Goal: Transaction & Acquisition: Obtain resource

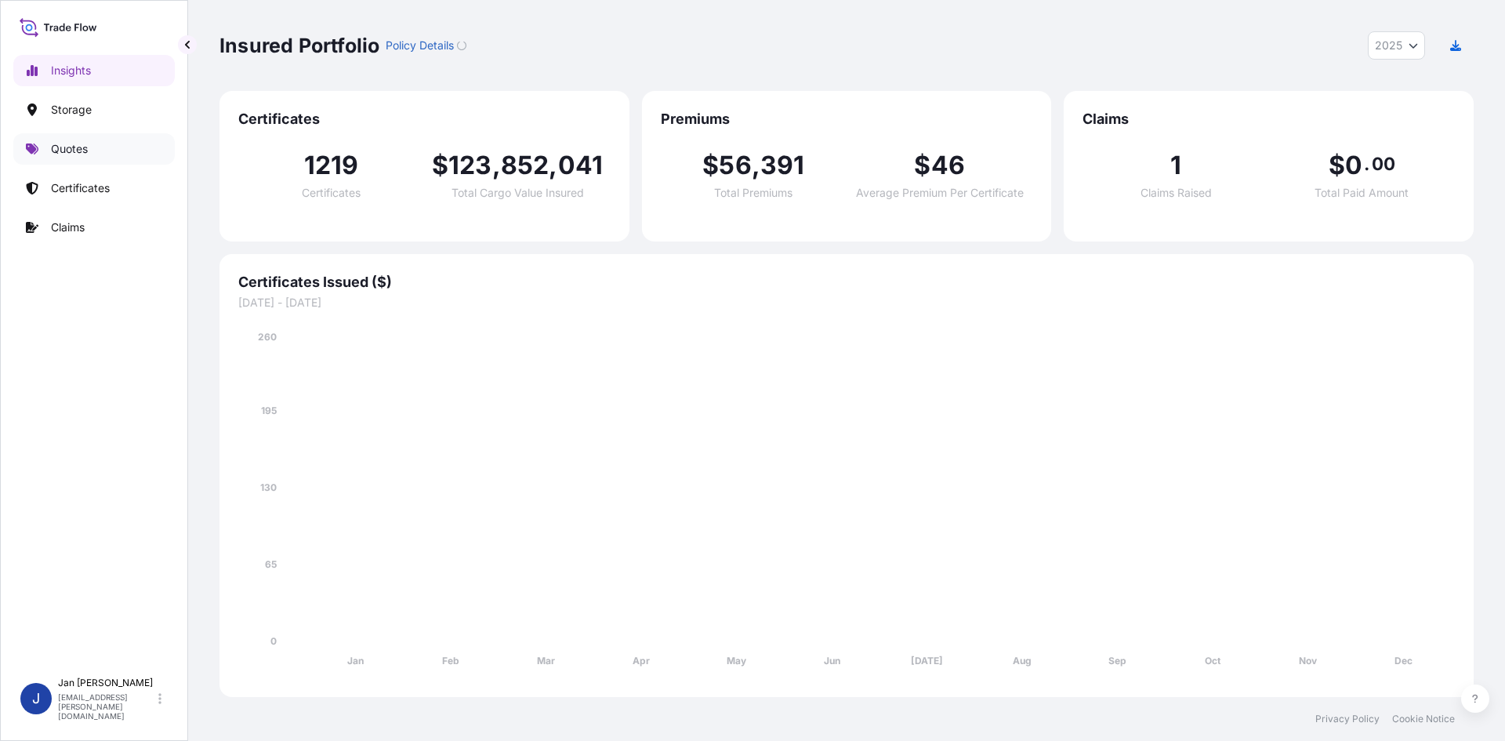
click at [134, 145] on link "Quotes" at bounding box center [94, 148] width 162 height 31
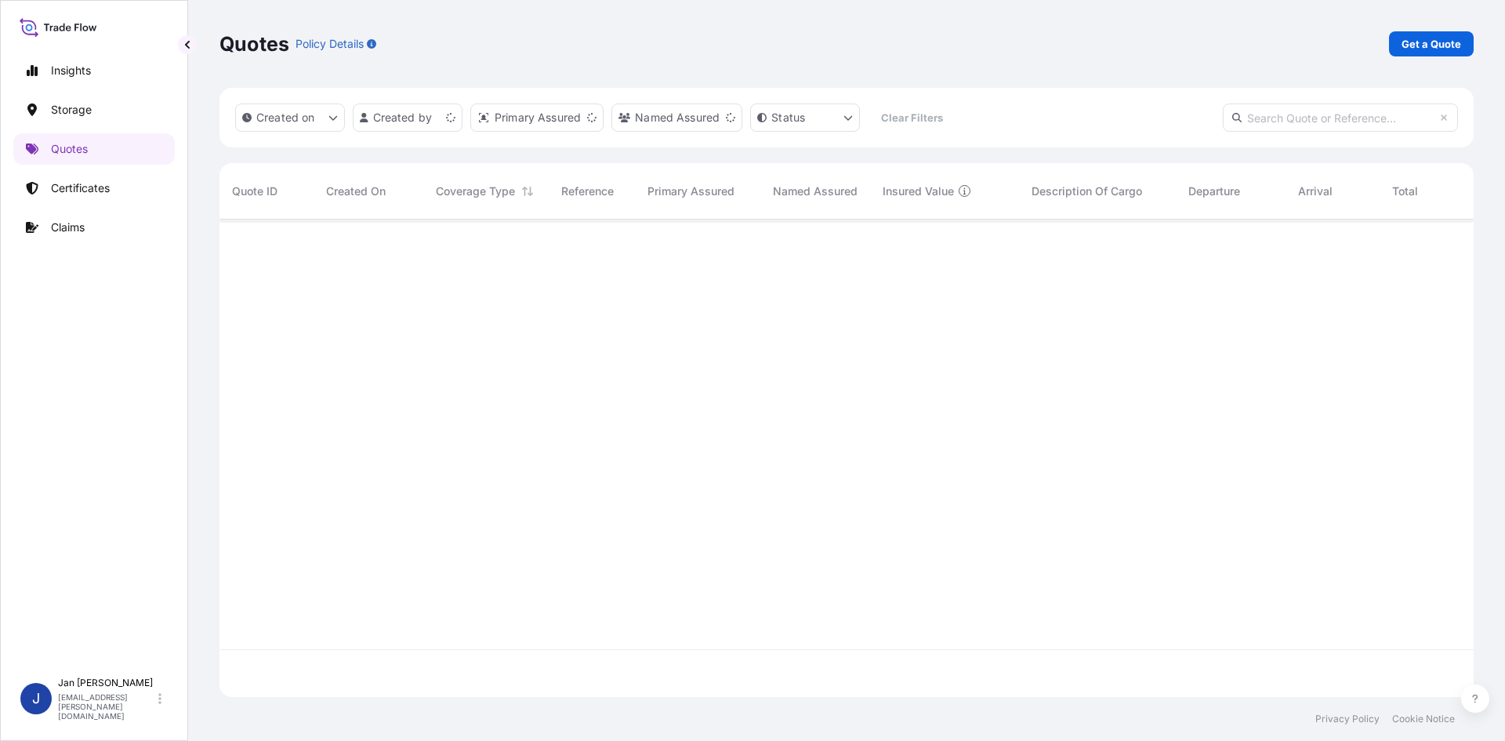
scroll to position [474, 1243]
click at [1441, 55] on link "Get a Quote" at bounding box center [1431, 43] width 85 height 25
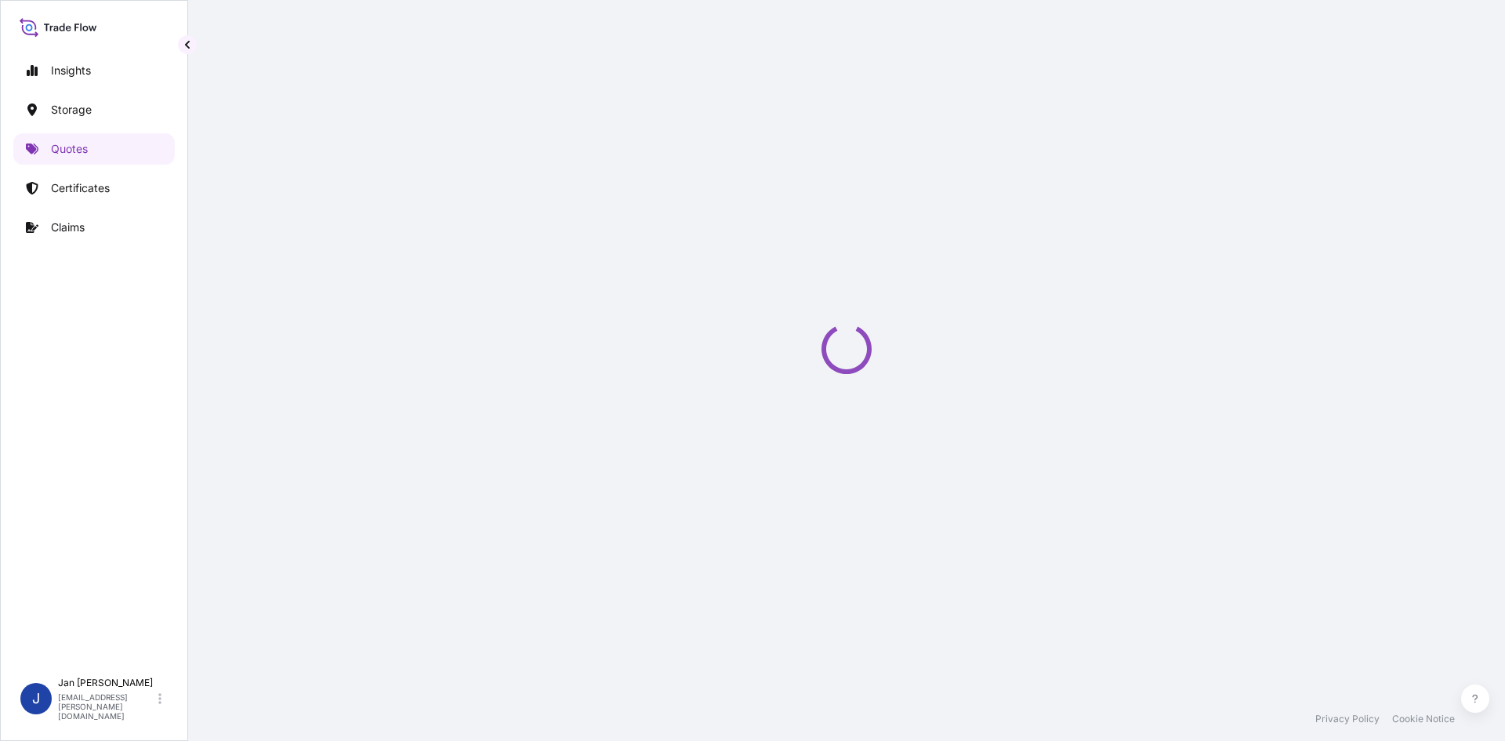
select select "Water"
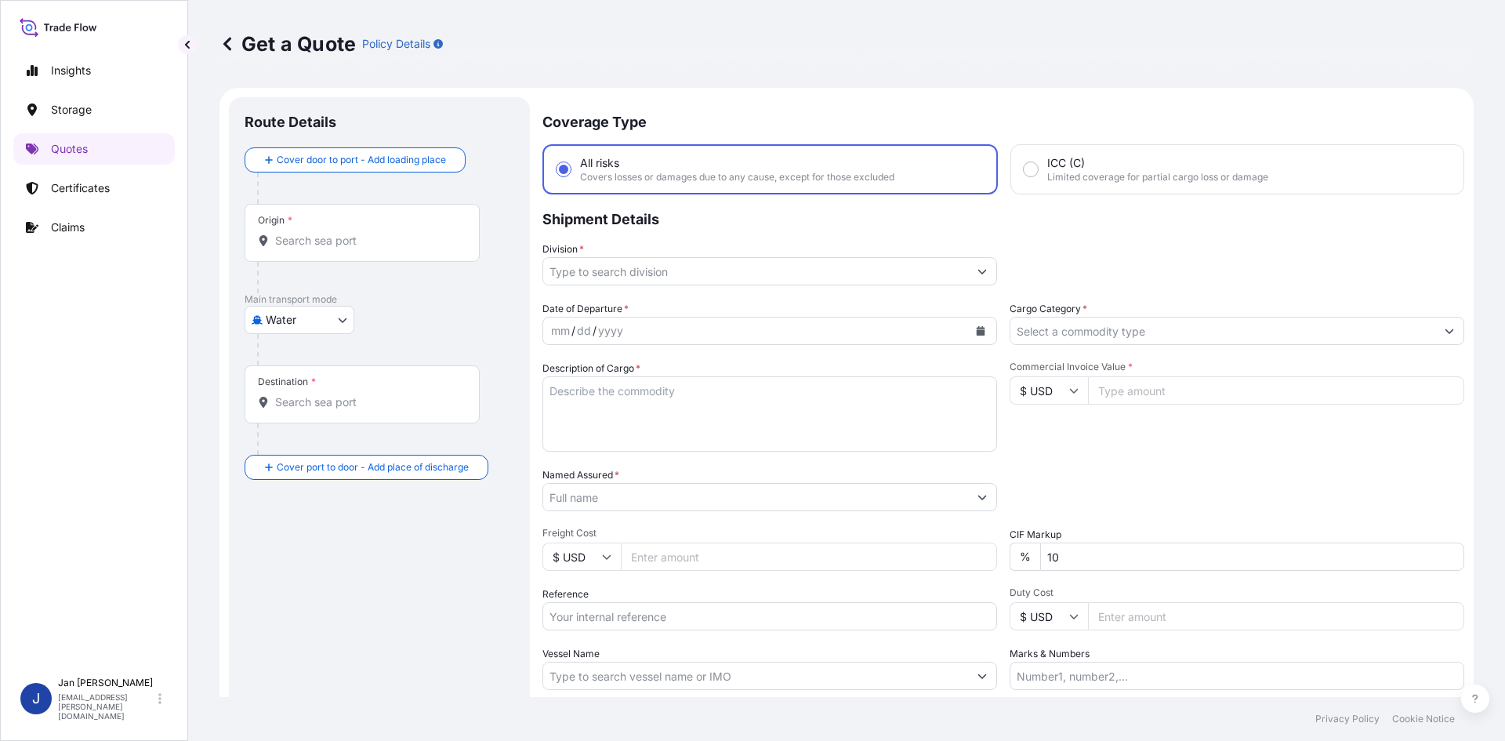
scroll to position [25, 0]
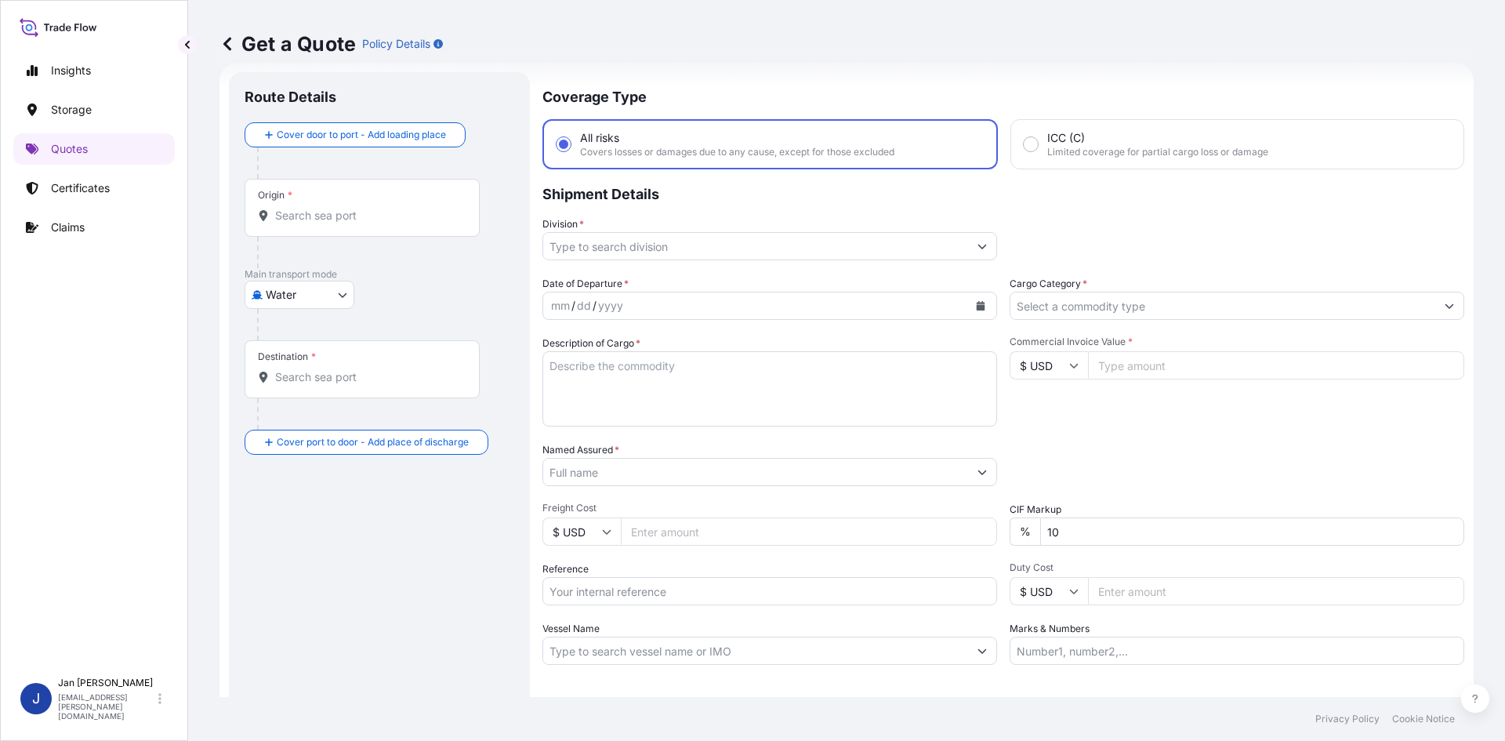
click at [706, 371] on textarea "Description of Cargo *" at bounding box center [770, 388] width 455 height 75
paste textarea "BAGS LOADED ONTO 144 PALLETS LOADED INTO 8 40' HIGH CUBE CONTAINER ADSYL 5 C 39…"
click at [554, 366] on textarea "BAGS LOADED ONTO 144 PALLETS LOADED INTO 8 40' HIGH CUBE CONTAINER ADSYL 5 C 39…" at bounding box center [770, 388] width 455 height 75
click at [551, 364] on textarea "BAGS LOADED ONTO 144 PALLETS LOADED INTO 8 40' HIGH CUBE CONTAINER ADSYL 5 C 39…" at bounding box center [770, 388] width 455 height 75
type textarea "7920 BAGS LOADED ONTO 144 PALLETS LOADED INTO 8 40' HIGH CUBE CONTAINER ADSYL 5…"
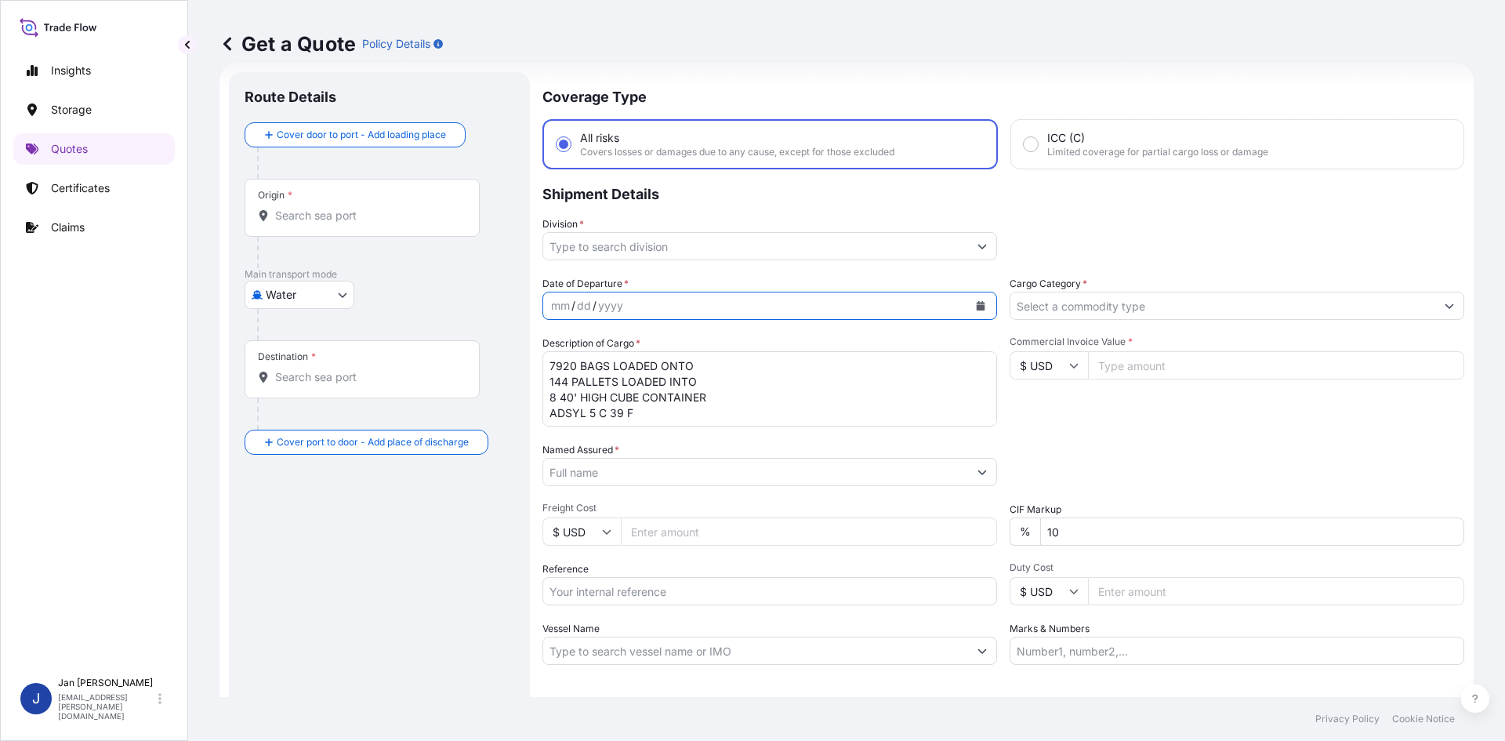
click at [975, 310] on button "Calendar" at bounding box center [980, 305] width 25 height 25
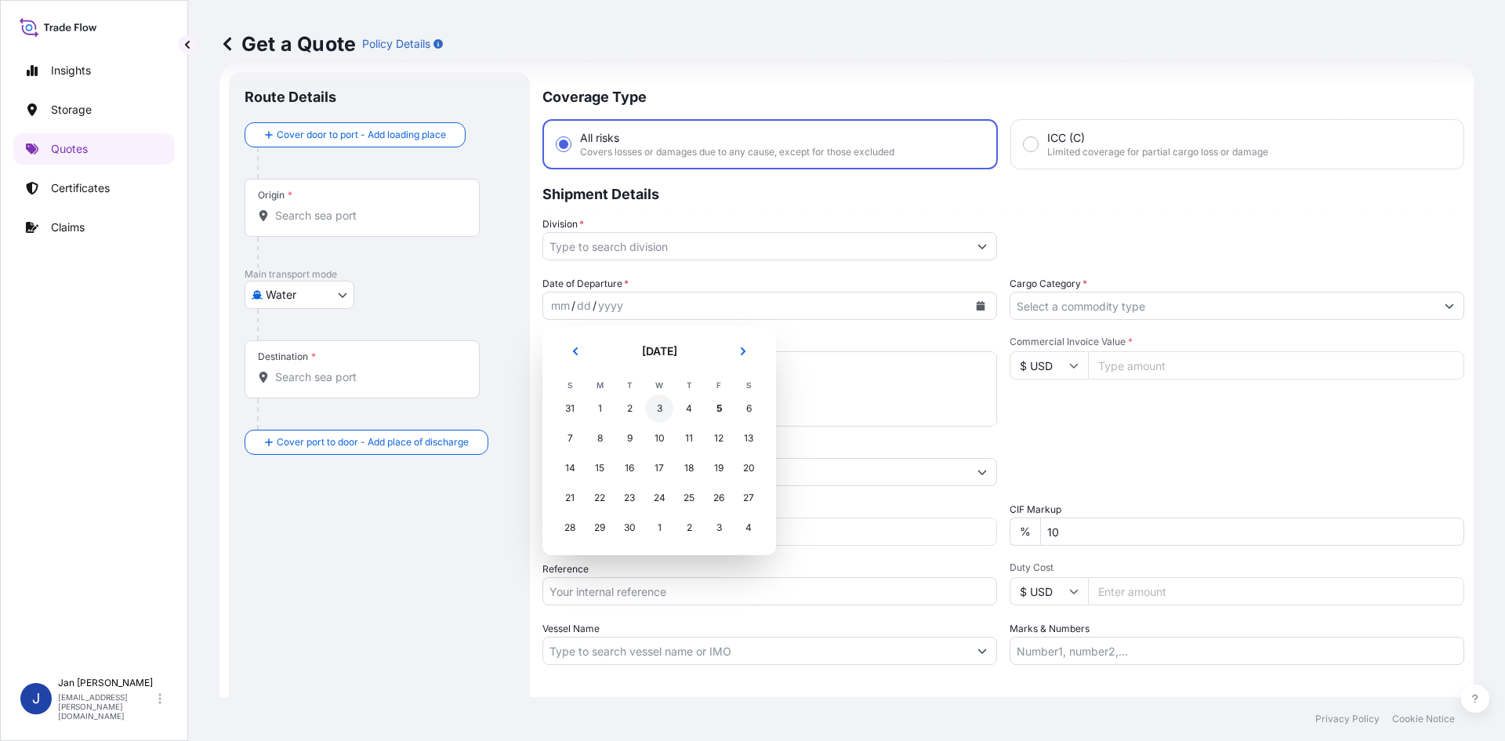
click at [672, 406] on div "3" at bounding box center [659, 408] width 28 height 28
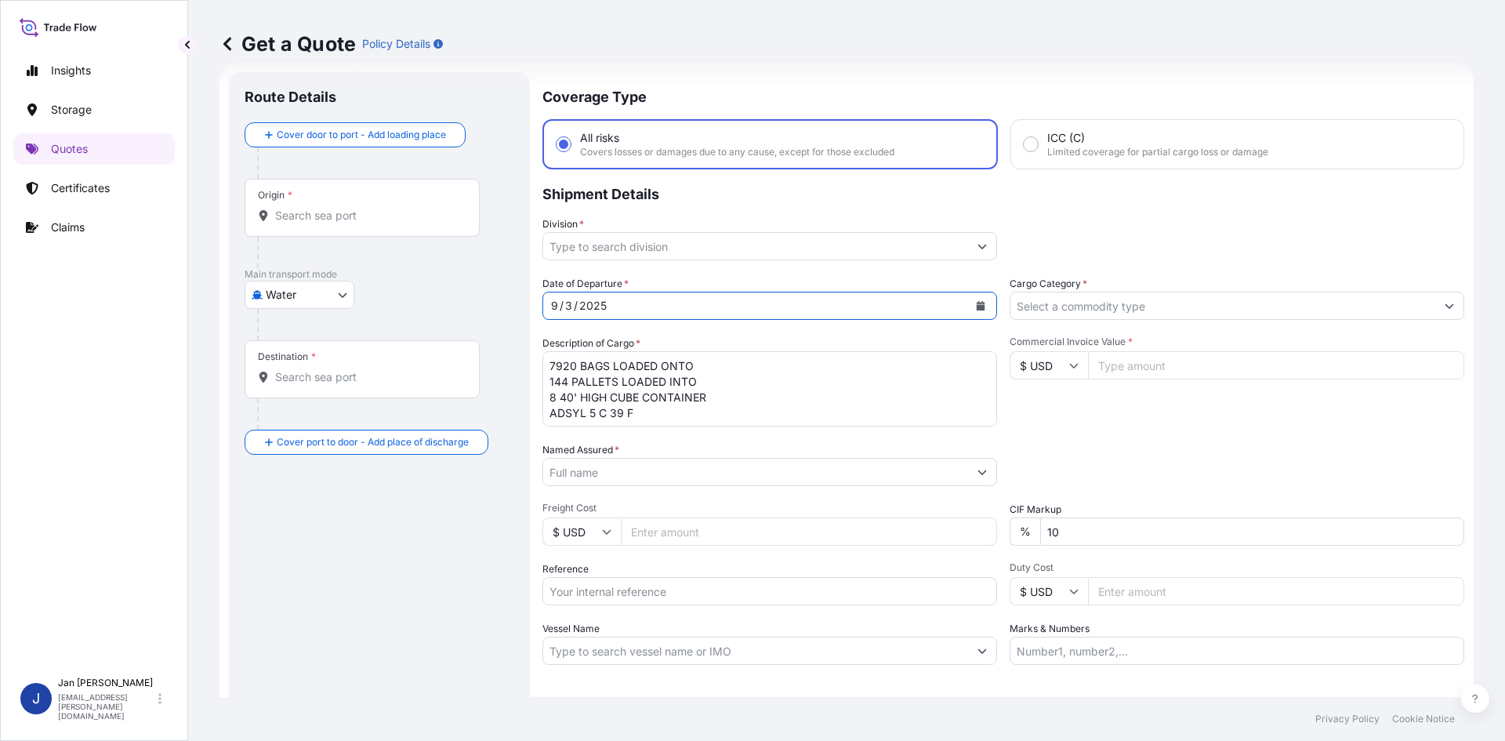
click at [702, 273] on div "Coverage Type All risks Covers losses or damages due to any cause, except for t…" at bounding box center [1004, 427] width 922 height 710
click at [707, 259] on input "Division *" at bounding box center [755, 246] width 425 height 28
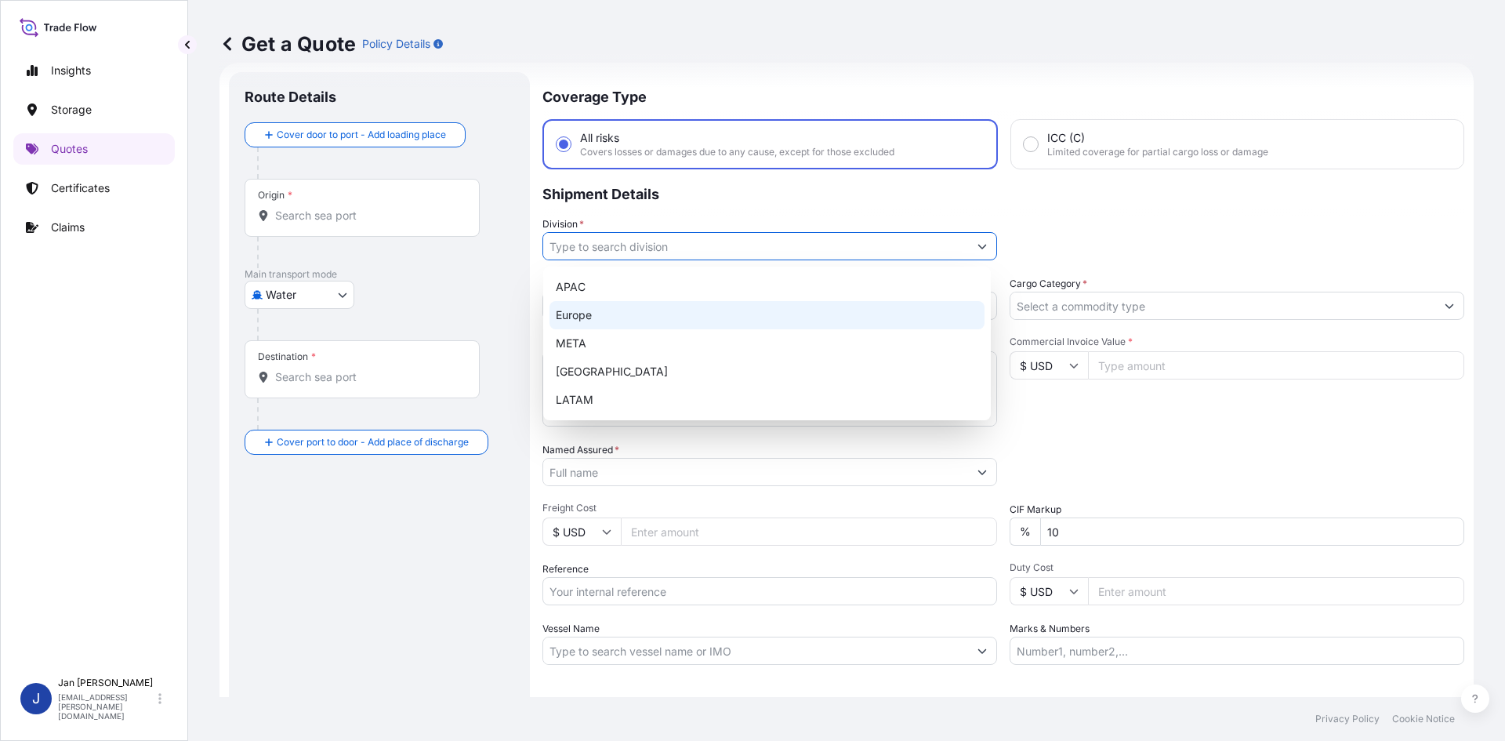
click at [666, 321] on div "Europe" at bounding box center [767, 315] width 435 height 28
type input "Europe"
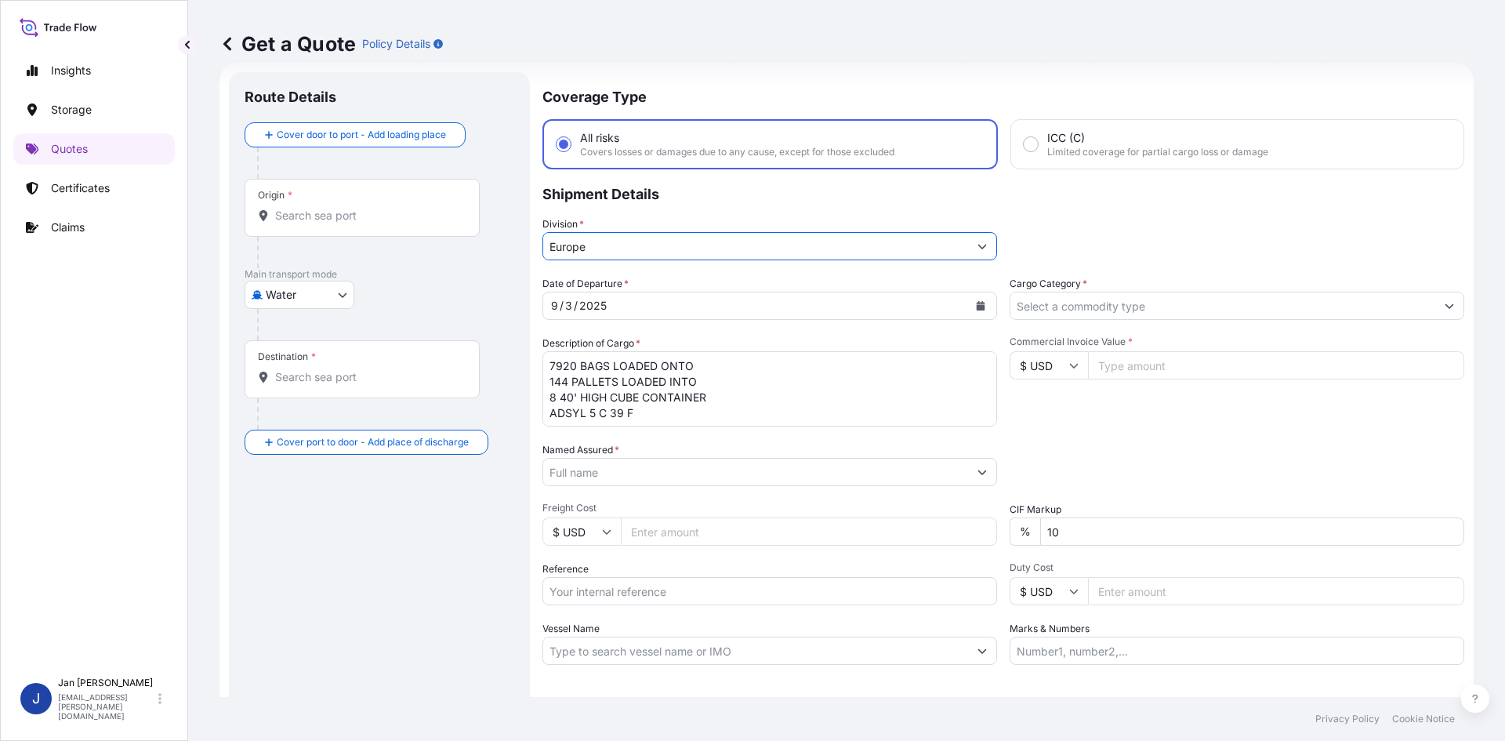
click at [1151, 305] on input "Cargo Category *" at bounding box center [1223, 306] width 425 height 28
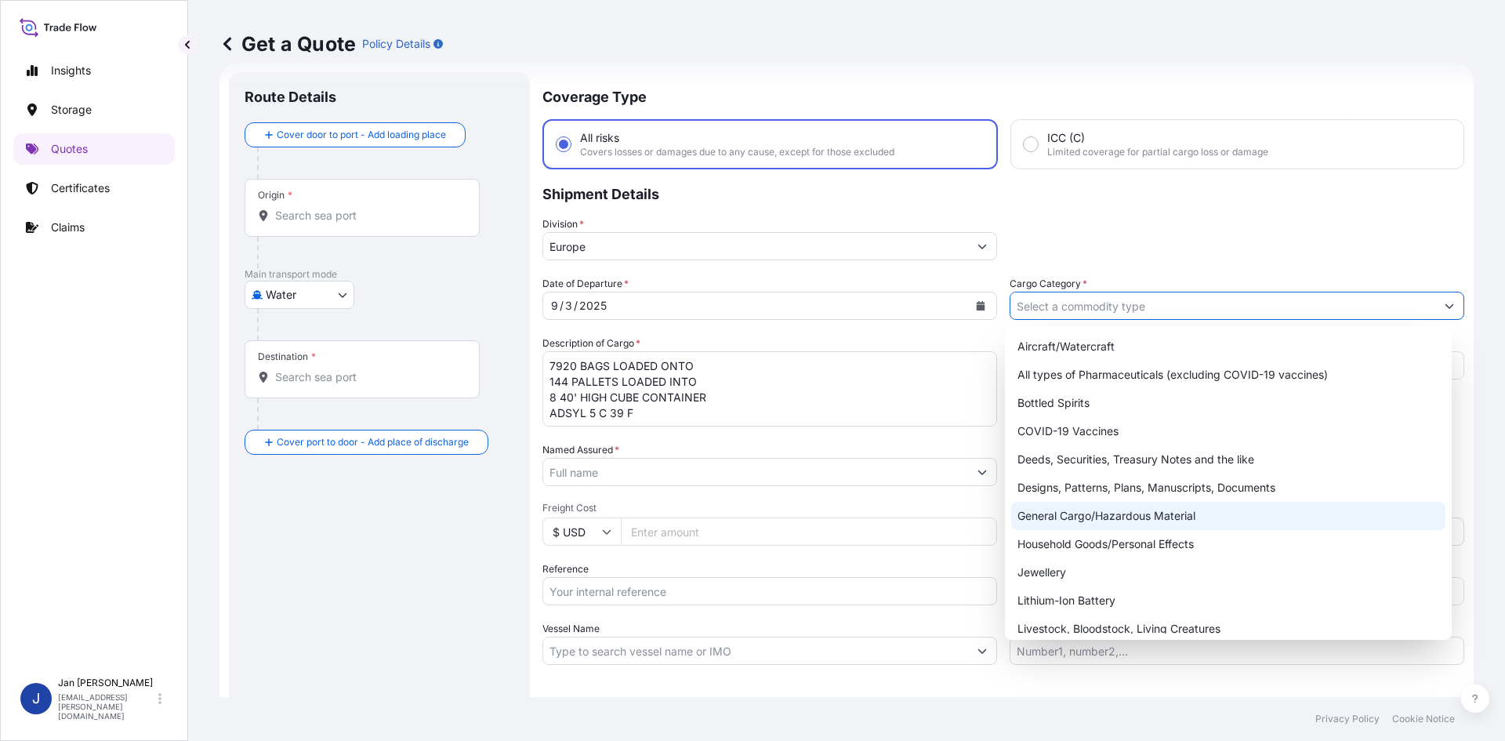
click at [1148, 525] on div "General Cargo/Hazardous Material" at bounding box center [1228, 516] width 435 height 28
type input "General Cargo/Hazardous Material"
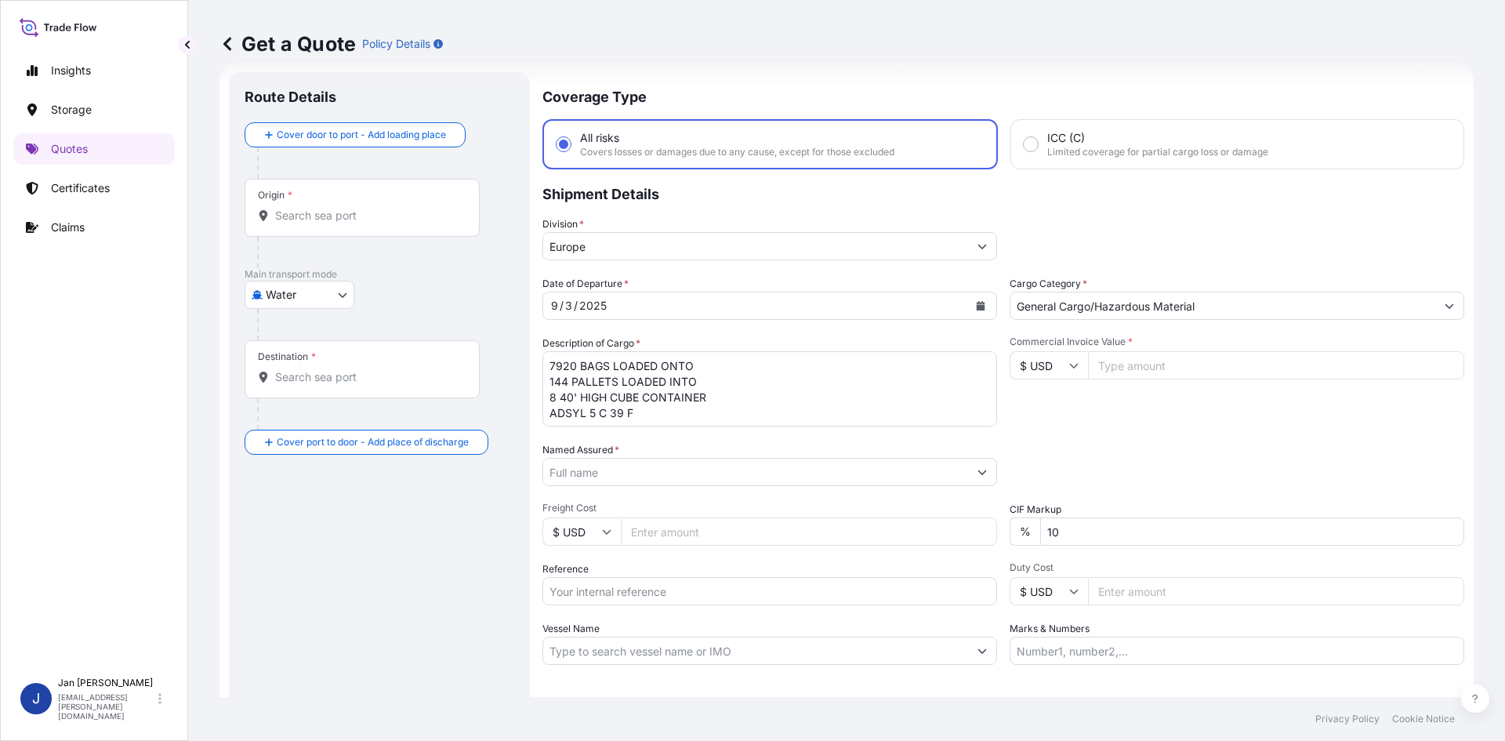
click at [1207, 464] on div "Packing Category Type to search a container mode Please select a primary mode o…" at bounding box center [1237, 464] width 455 height 44
drag, startPoint x: 1124, startPoint y: 373, endPoint x: 1073, endPoint y: 387, distance: 53.4
click at [1124, 373] on input "Commercial Invoice Value *" at bounding box center [1276, 365] width 376 height 28
paste input "306577.40"
type input "306577.40"
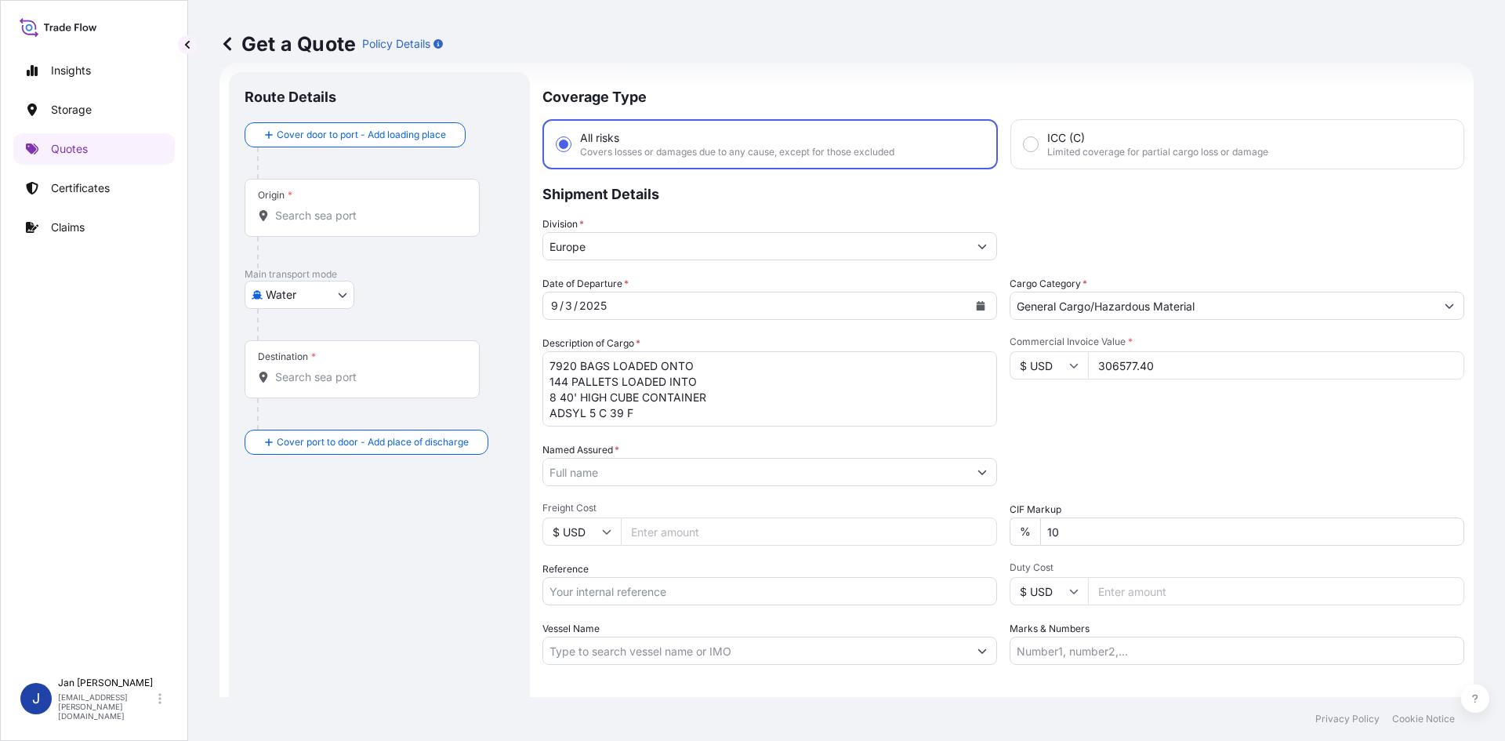
click at [1048, 374] on input "$ USD" at bounding box center [1049, 365] width 78 height 28
click at [1052, 409] on div "€ EUR" at bounding box center [1044, 409] width 66 height 30
type input "€ EUR"
click at [1146, 427] on div "Date of Departure * [DATE] Cargo Category * General Cargo/Hazardous Material De…" at bounding box center [1004, 470] width 922 height 389
click at [623, 594] on input "Reference" at bounding box center [770, 591] width 455 height 28
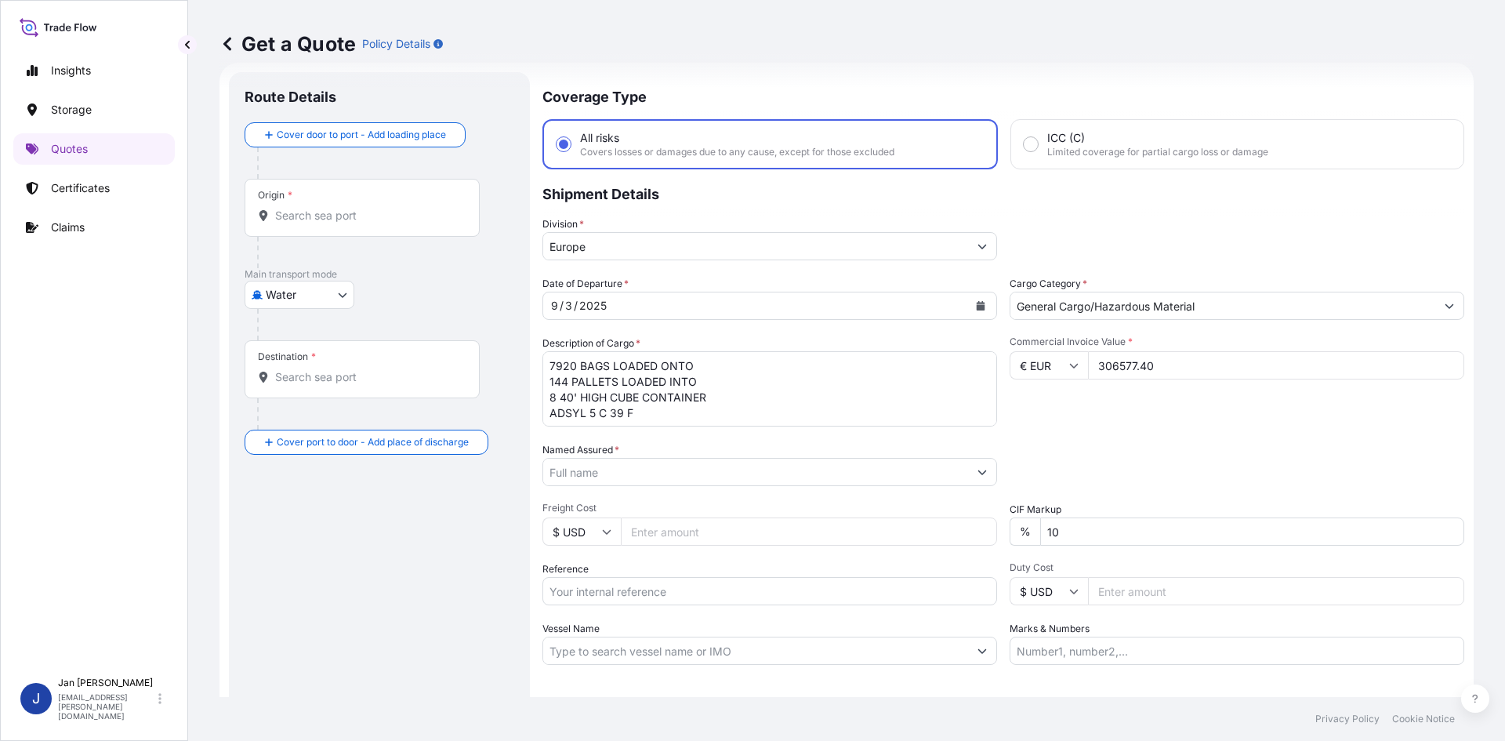
paste input "1187429269"
click at [746, 587] on input "1187429269" at bounding box center [770, 591] width 455 height 28
paste input "5013213101"
click at [793, 583] on input "1187429269 5013213101" at bounding box center [770, 591] width 455 height 28
paste input "5013216847"
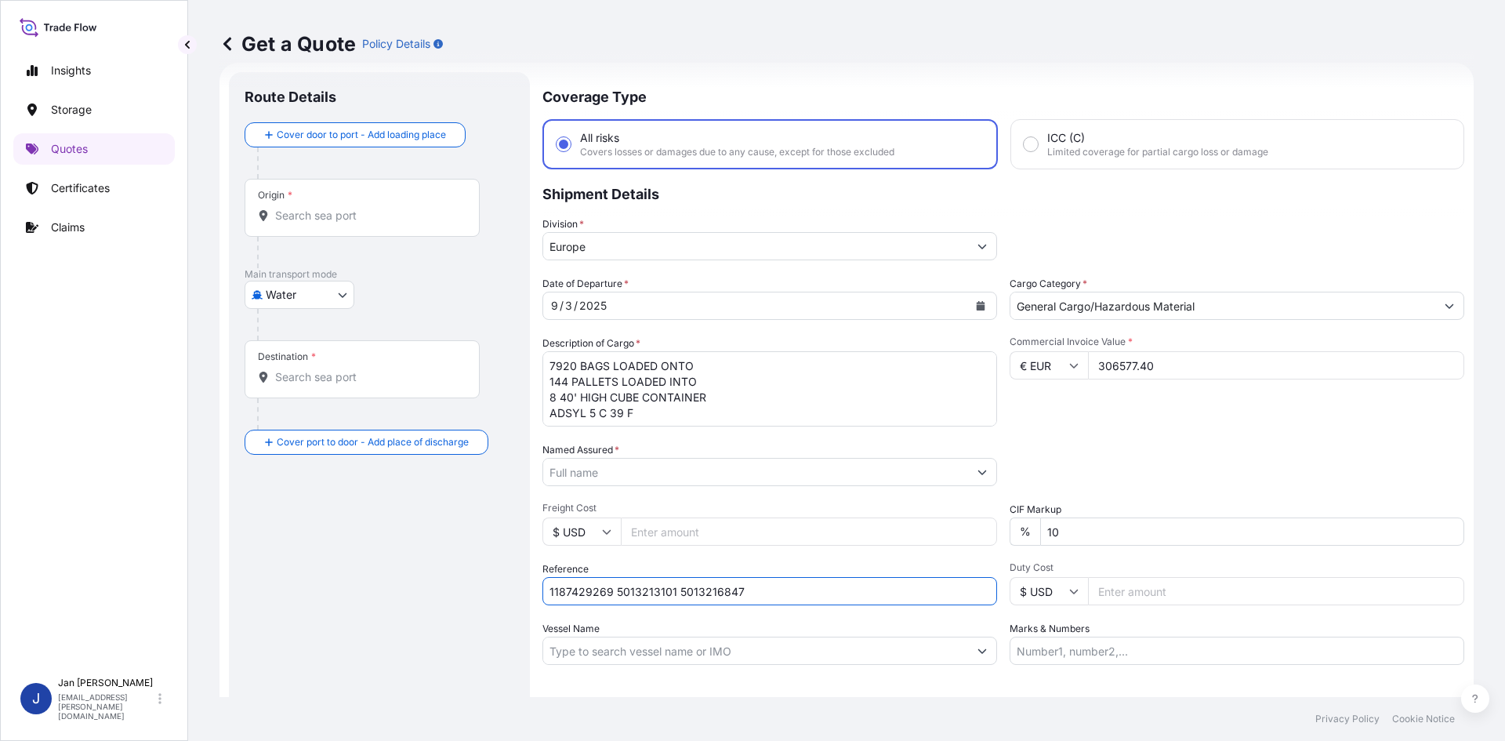
type input "1187429269 5013213101 5013216847"
click at [842, 481] on input "Named Assured *" at bounding box center [755, 472] width 425 height 28
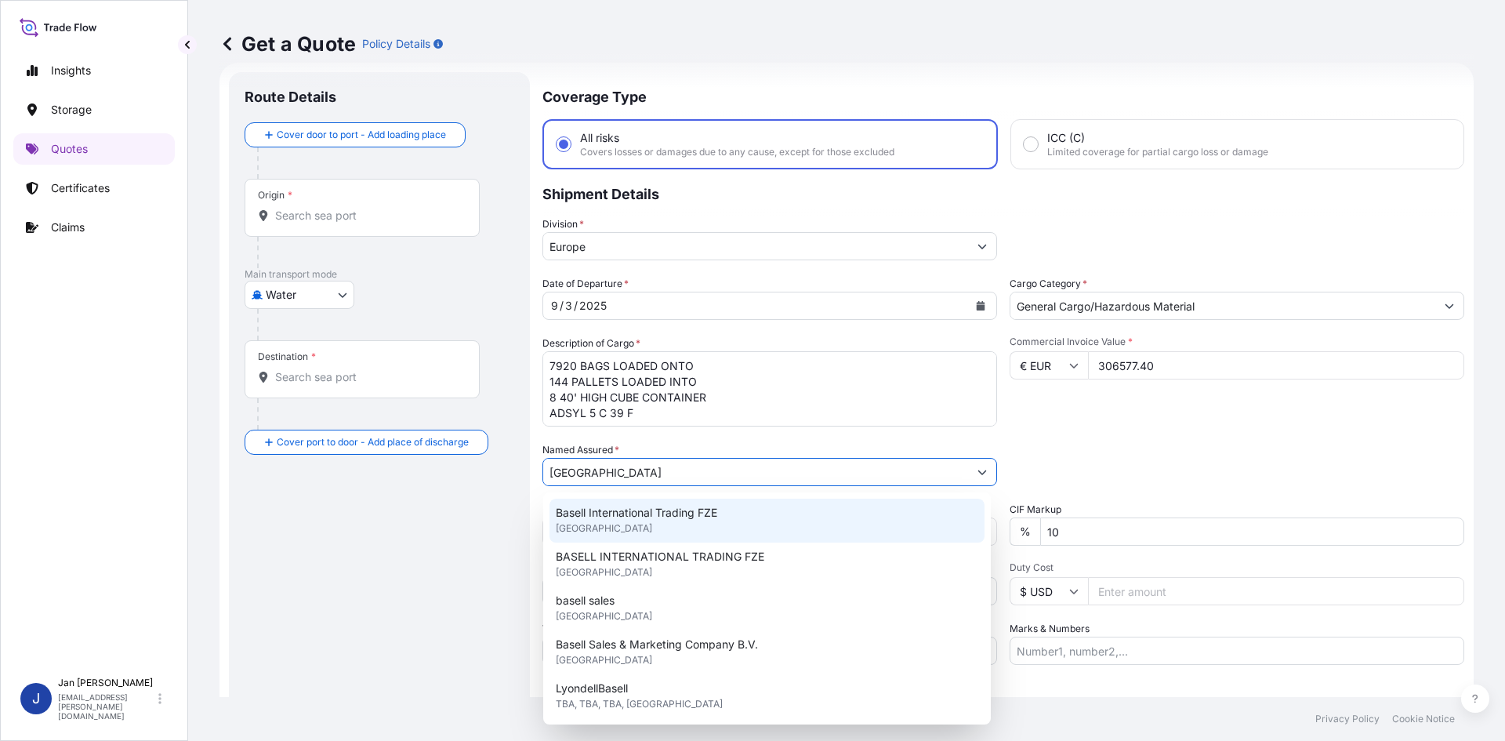
click at [782, 525] on div "Basell International Trading FZE [GEOGRAPHIC_DATA]" at bounding box center [767, 521] width 435 height 44
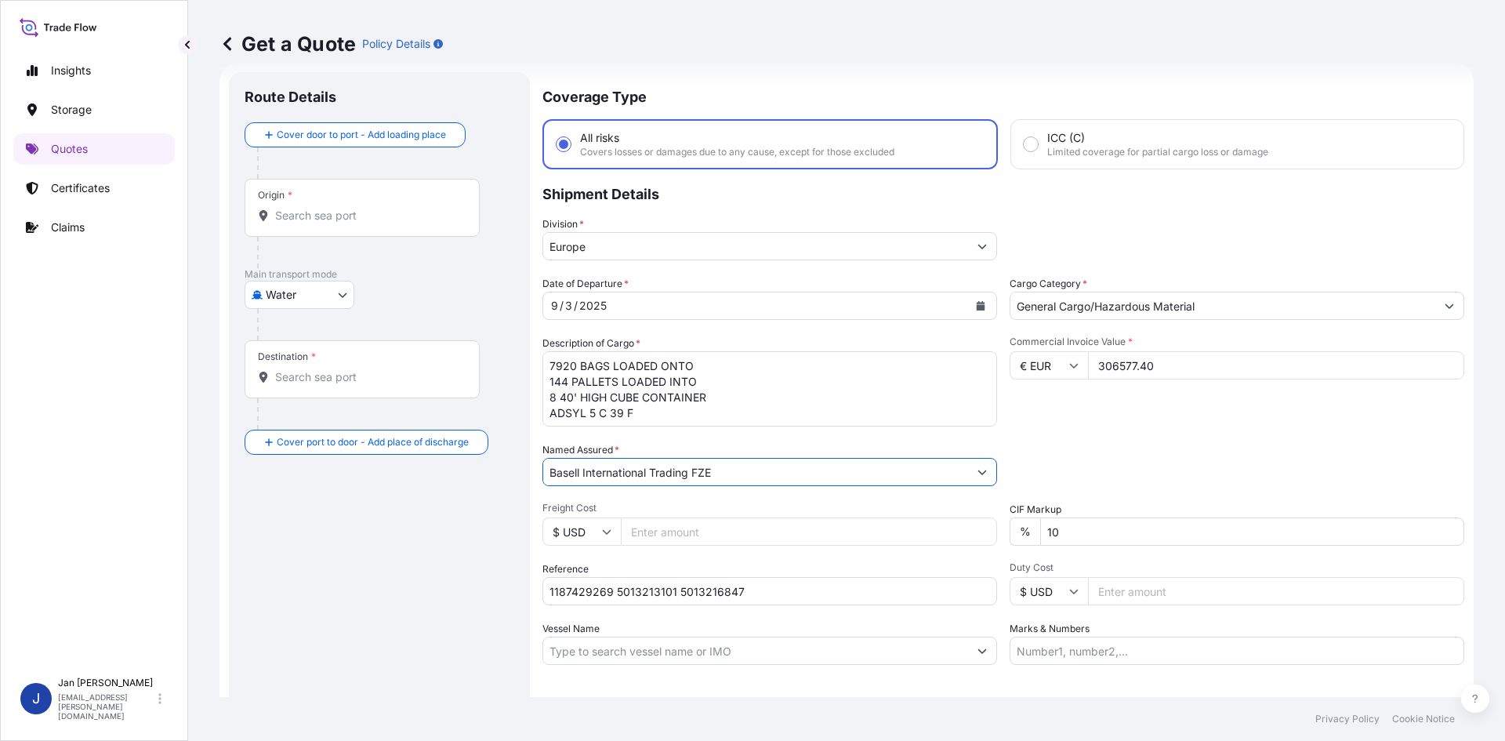
type input "Basell International Trading FZE"
click at [1102, 445] on div "Packing Category Type to search a container mode Please select a primary mode o…" at bounding box center [1237, 464] width 455 height 44
click at [1142, 646] on input "Marks & Numbers" at bounding box center [1237, 651] width 455 height 28
paste input "POLIBAK/ [GEOGRAPHIC_DATA]"
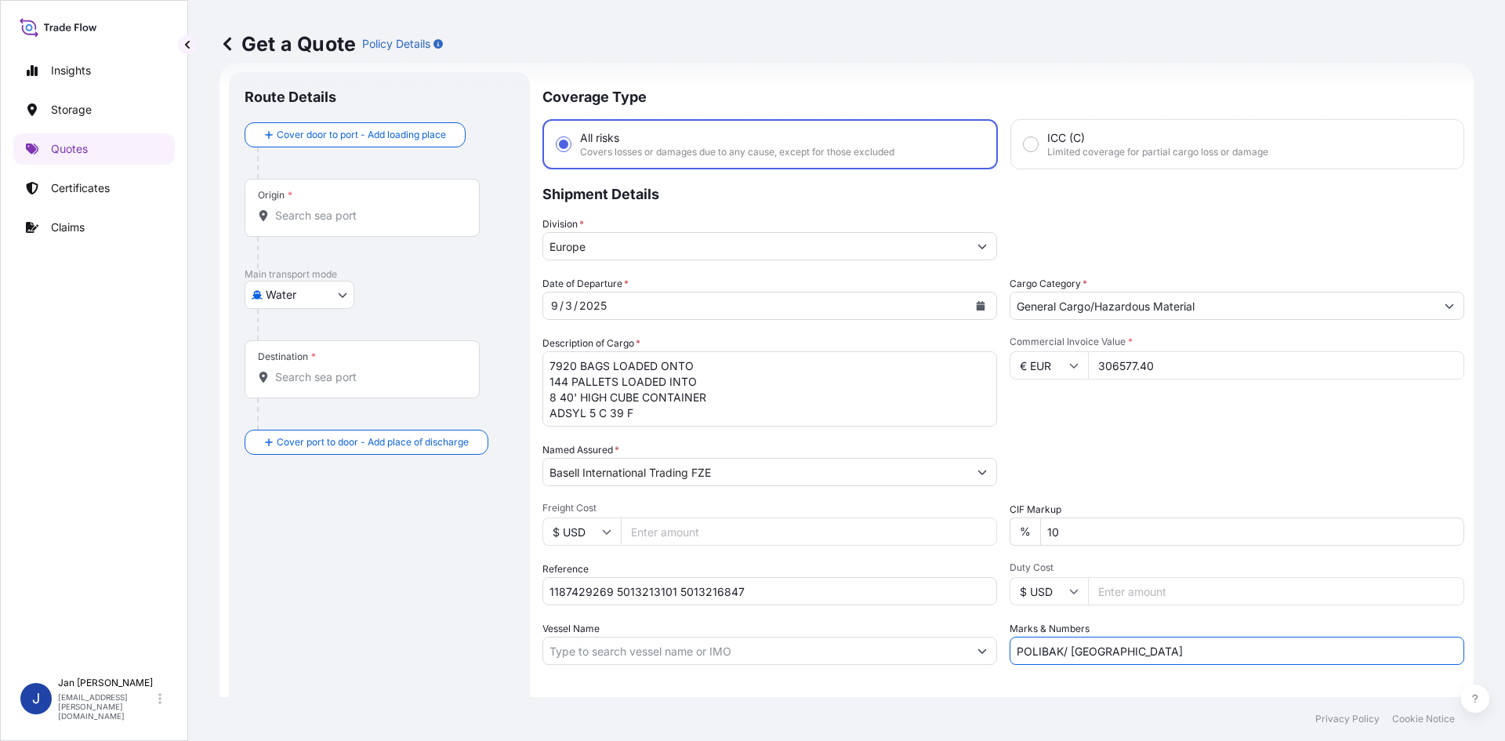
type input "POLIBAK/ [GEOGRAPHIC_DATA]"
click at [307, 198] on div "Origin *" at bounding box center [362, 208] width 235 height 58
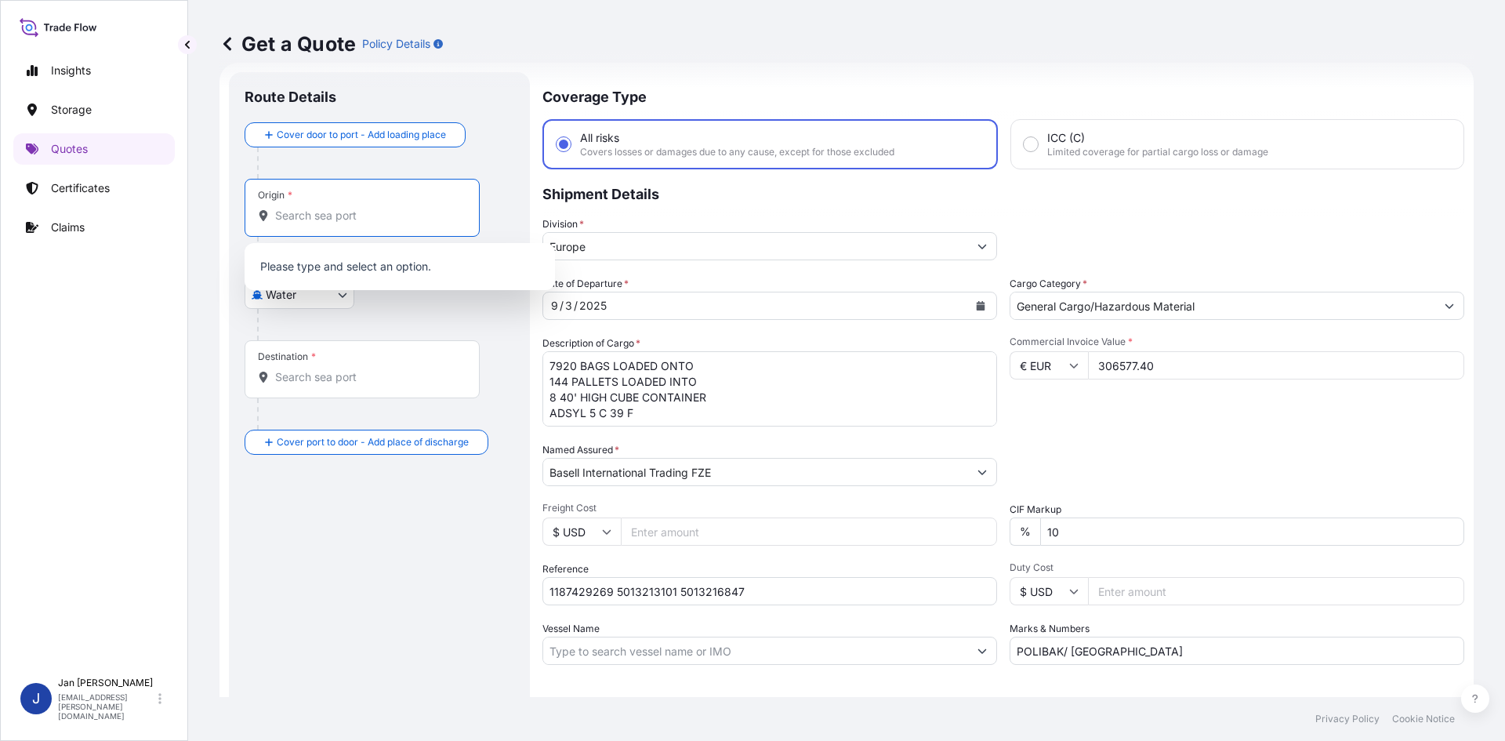
click at [358, 216] on input "Origin *" at bounding box center [367, 216] width 185 height 16
paste input "[GEOGRAPHIC_DATA]"
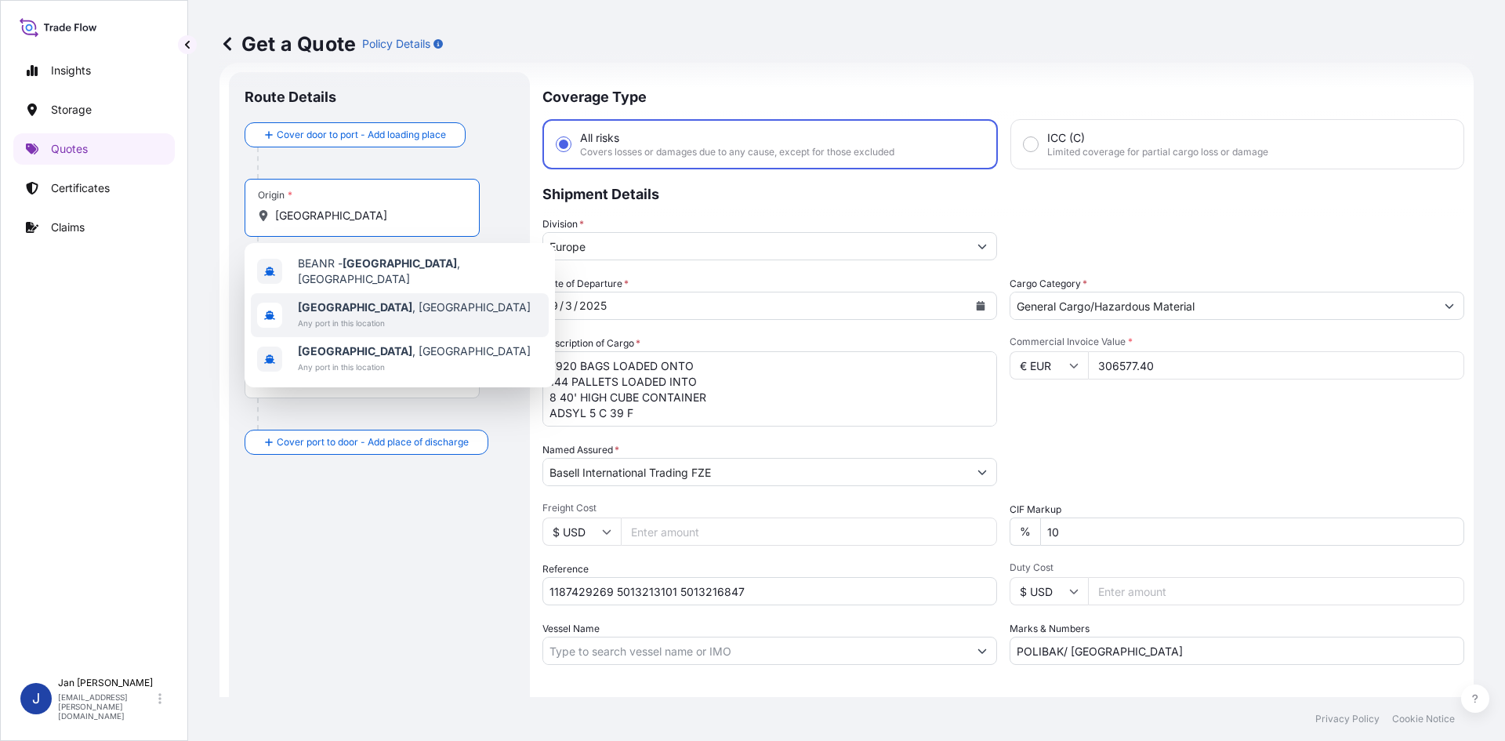
click at [390, 315] on span "Any port in this location" at bounding box center [414, 323] width 233 height 16
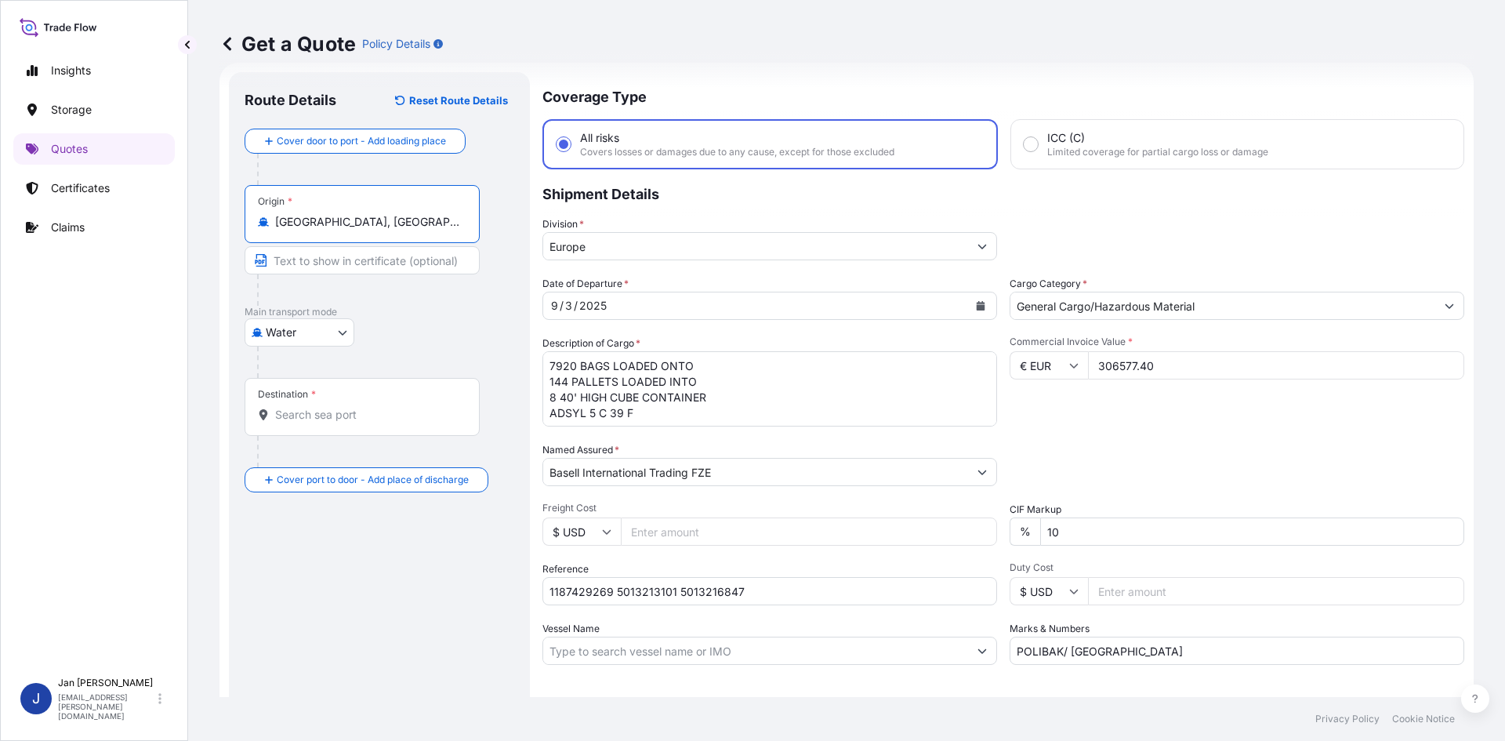
type input "[GEOGRAPHIC_DATA], [GEOGRAPHIC_DATA]"
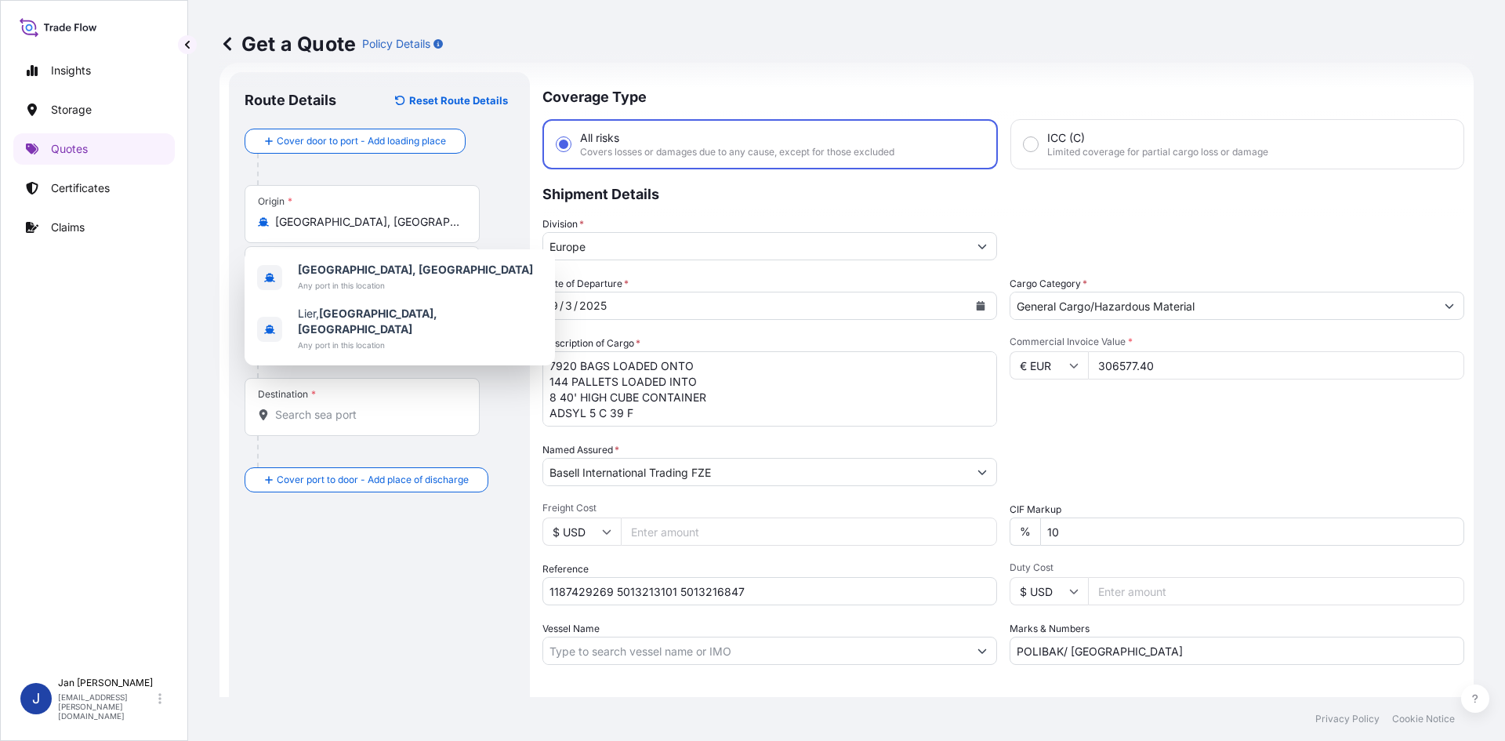
click at [361, 435] on div "Destination *" at bounding box center [362, 407] width 235 height 58
click at [361, 423] on input "Destination *" at bounding box center [367, 415] width 185 height 16
paste input "IZMIR"
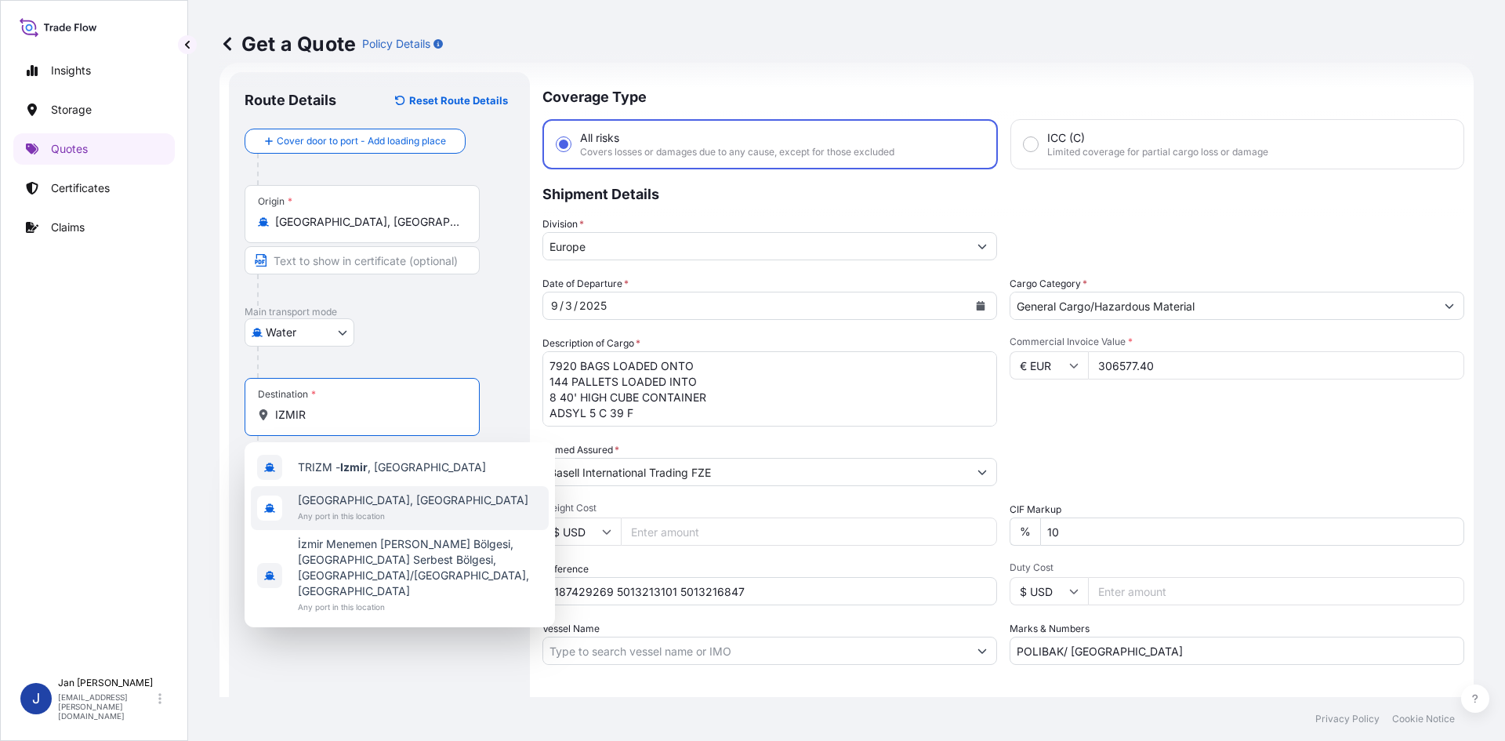
click at [362, 488] on div "[GEOGRAPHIC_DATA], [GEOGRAPHIC_DATA] Any port in this location" at bounding box center [400, 508] width 298 height 44
type input "[GEOGRAPHIC_DATA], [GEOGRAPHIC_DATA]"
click at [358, 572] on div "Route Details Reset Route Details Cover door to port - Add loading place Place …" at bounding box center [380, 427] width 270 height 678
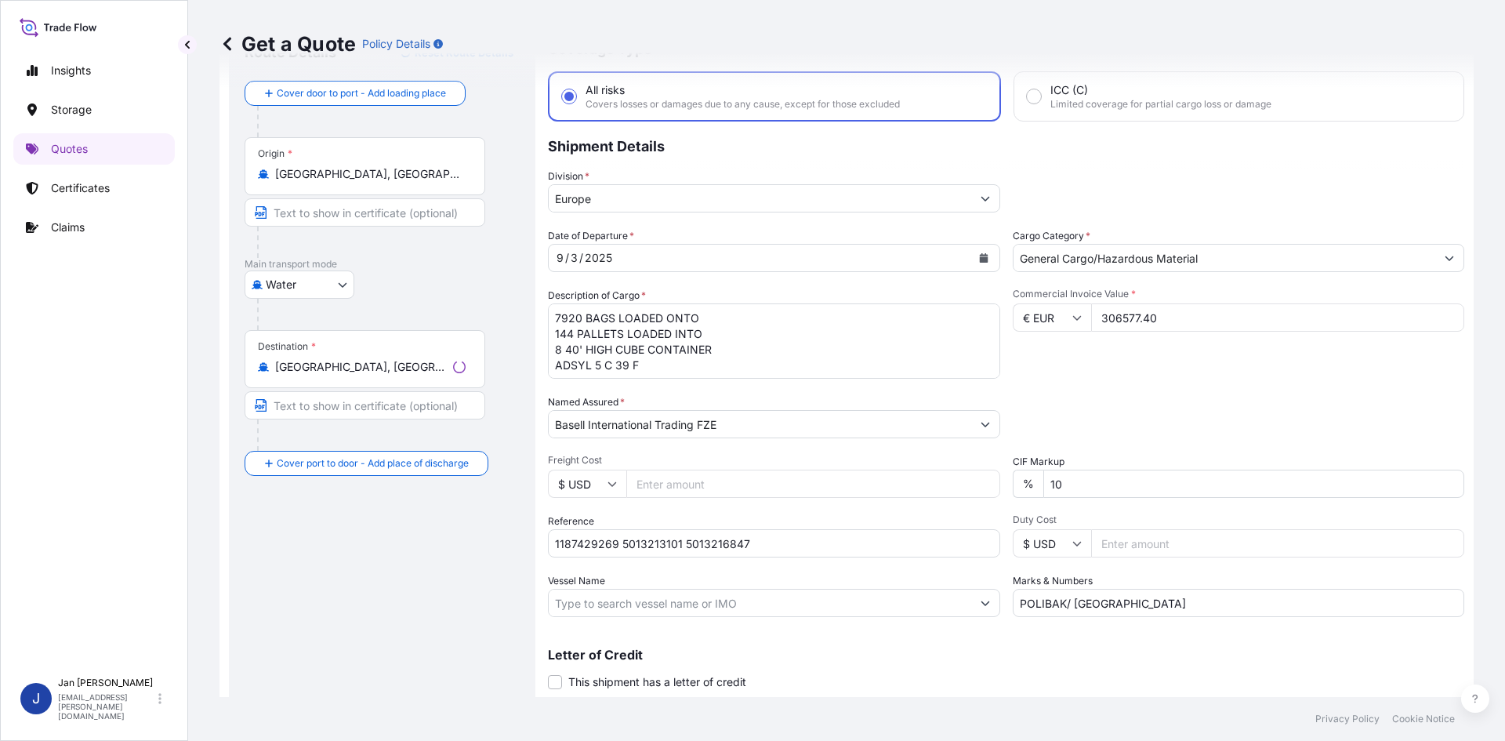
scroll to position [119, 0]
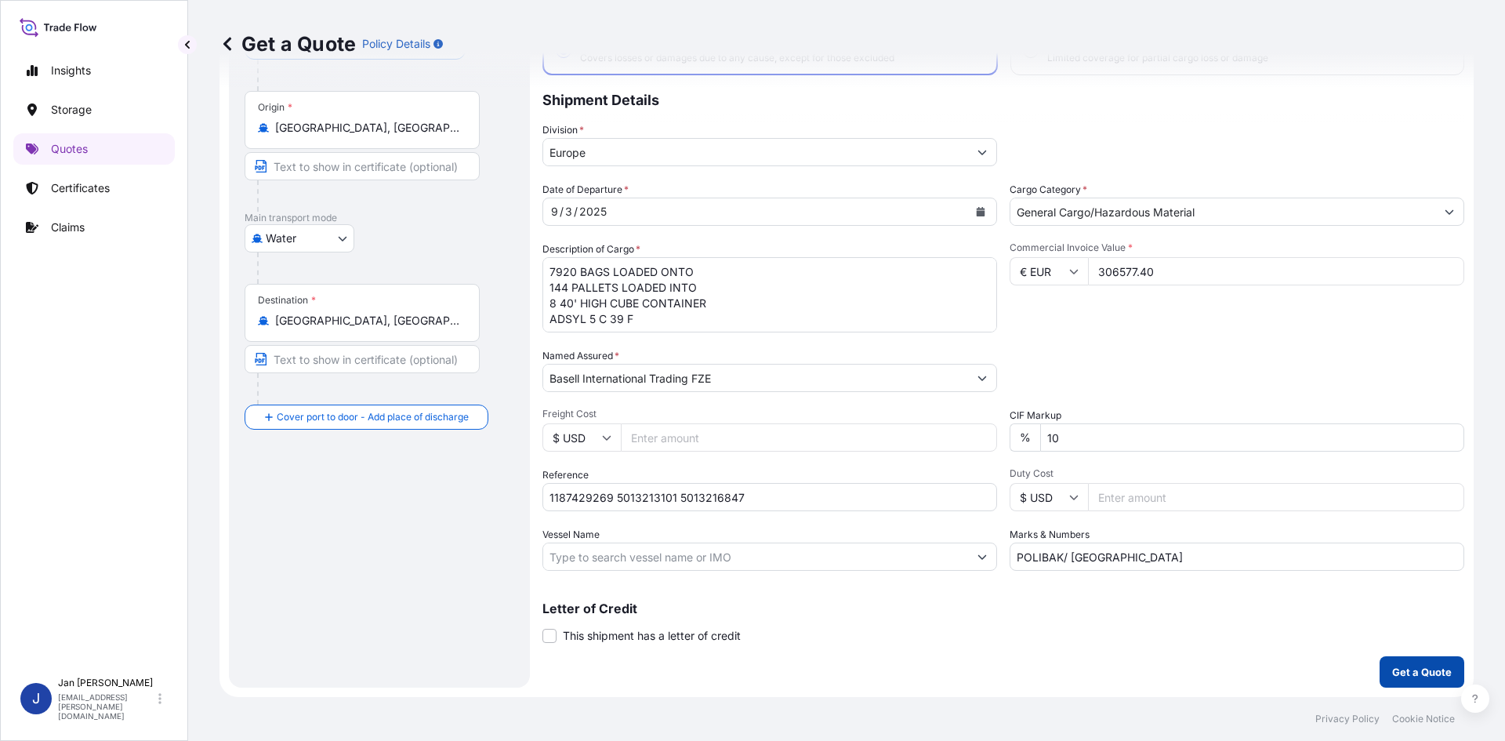
click at [1393, 668] on p "Get a Quote" at bounding box center [1423, 672] width 60 height 16
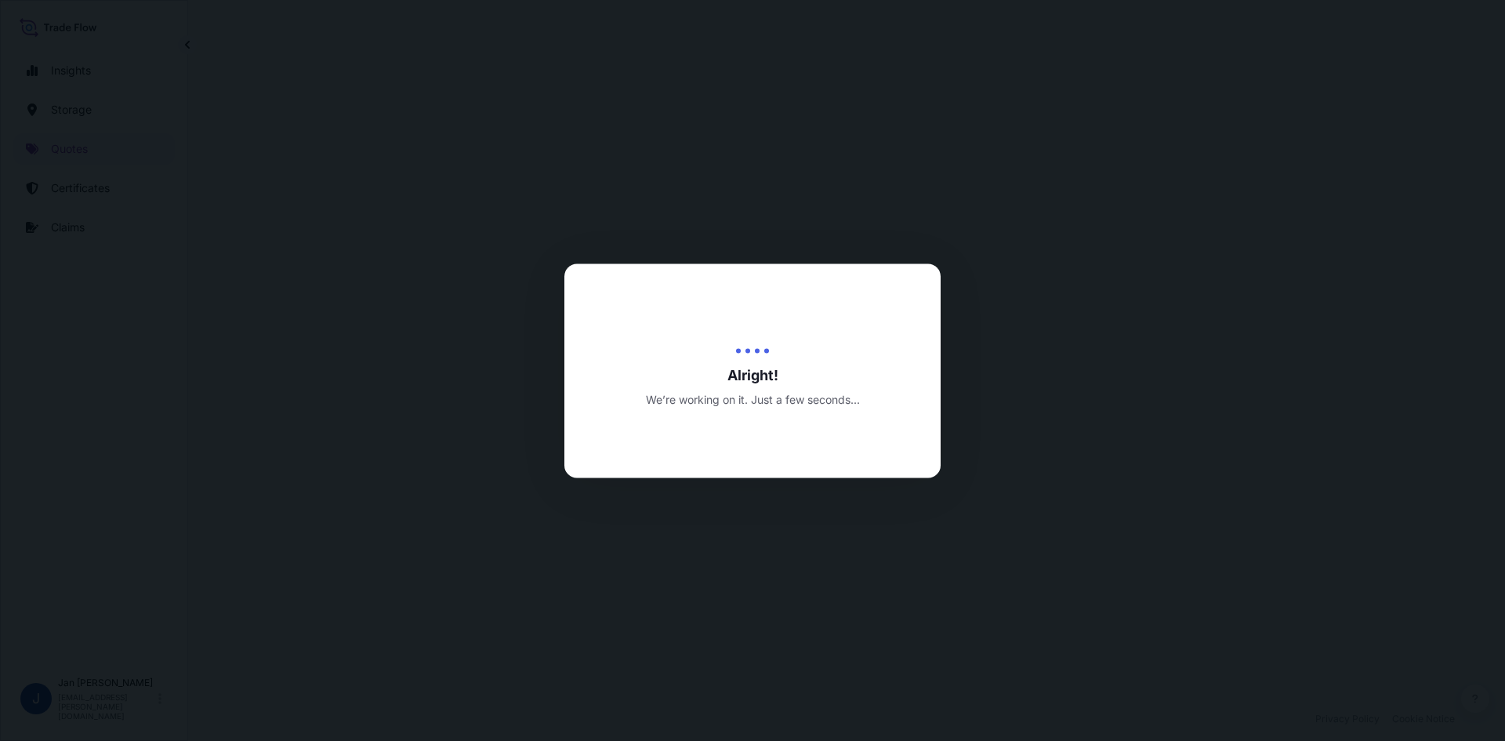
click at [790, 146] on div at bounding box center [752, 370] width 1505 height 741
select select "Water"
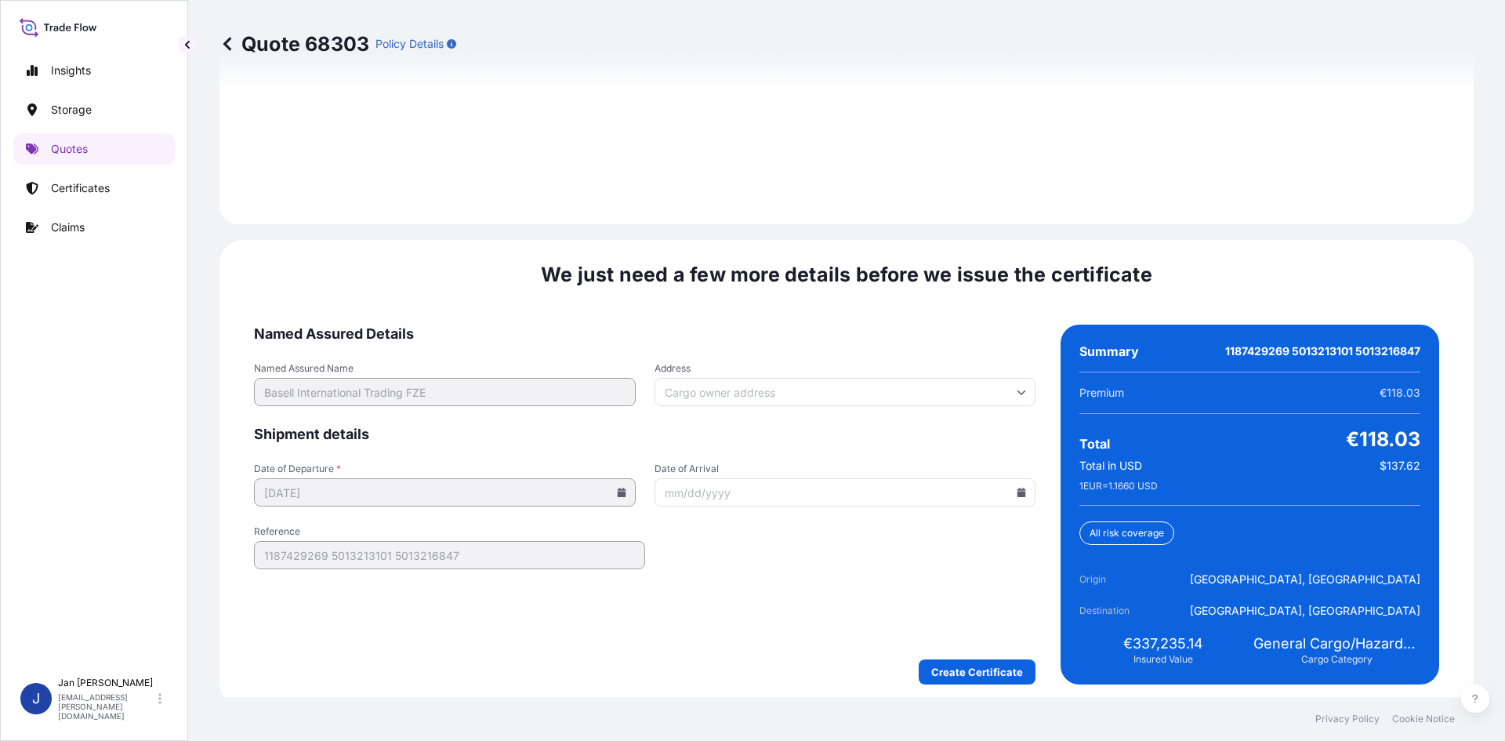
scroll to position [2249, 0]
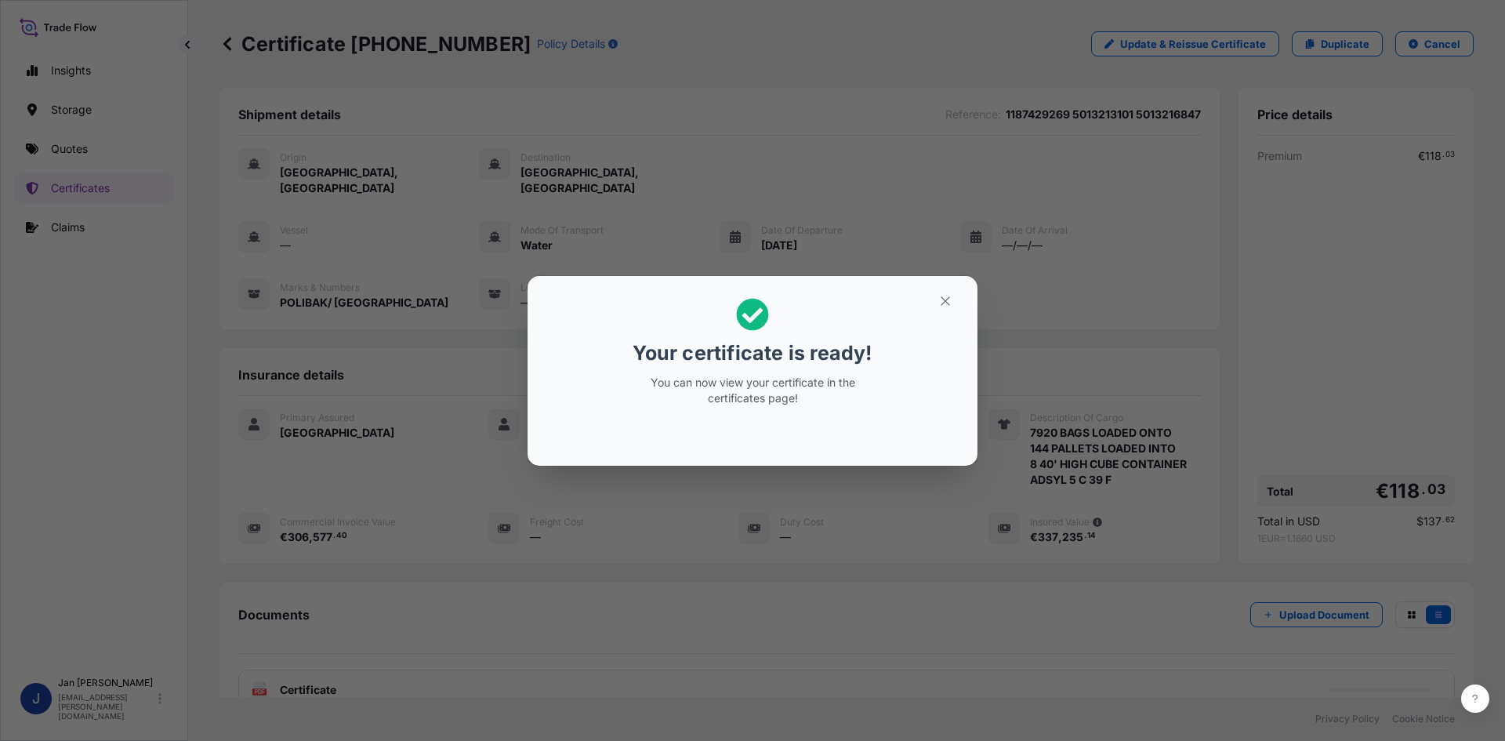
click at [928, 678] on div "Your certificate is ready! You can now view your certificate in the certificate…" at bounding box center [752, 370] width 1505 height 741
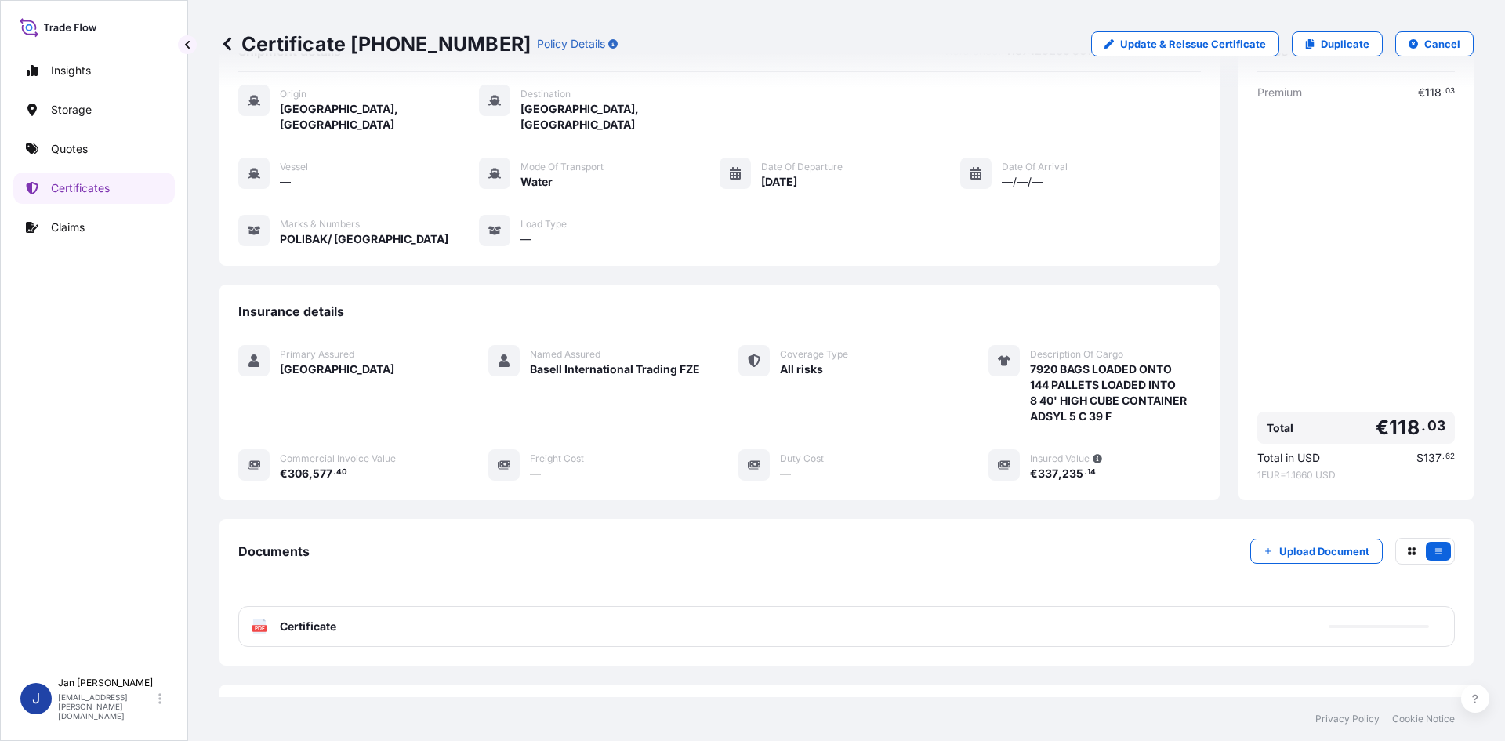
scroll to position [114, 0]
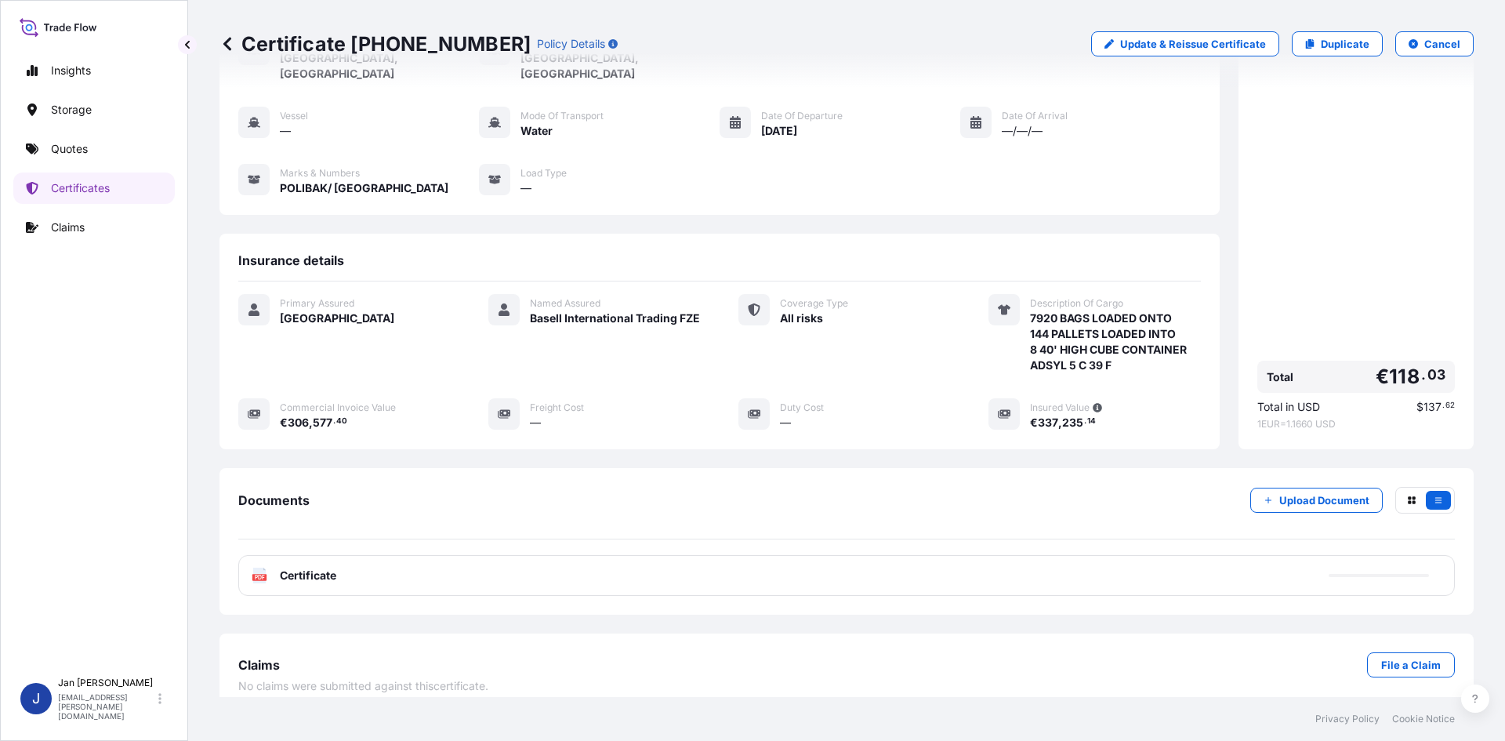
click at [604, 555] on div "PDF Certificate" at bounding box center [846, 575] width 1217 height 41
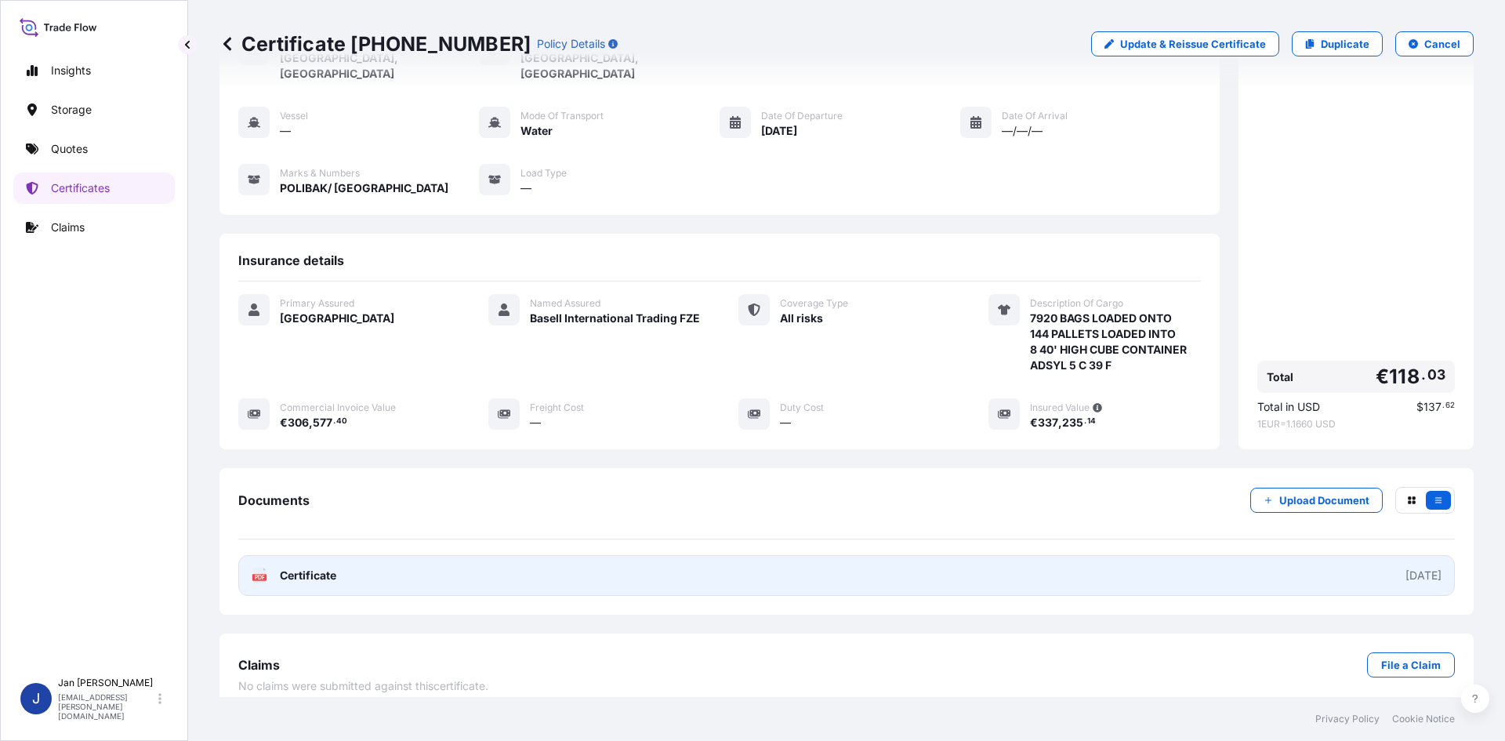
click at [604, 555] on link "PDF Certificate [DATE]" at bounding box center [846, 575] width 1217 height 41
